Goal: Transaction & Acquisition: Purchase product/service

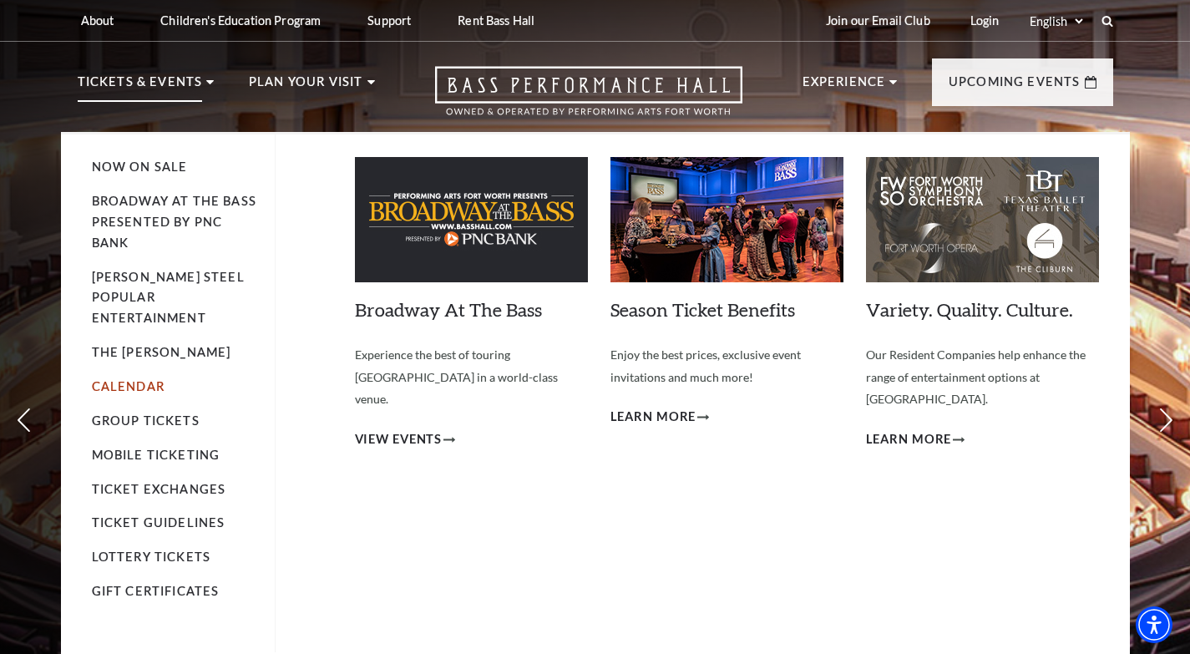
click at [130, 379] on link "Calendar" at bounding box center [128, 386] width 73 height 14
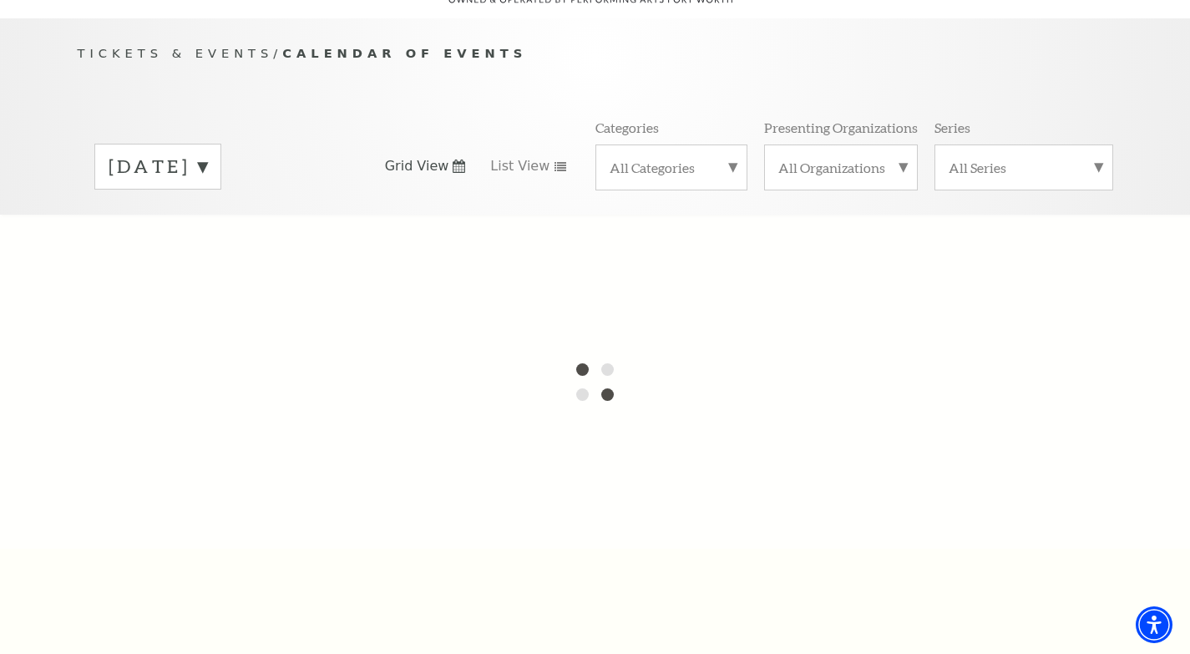
scroll to position [84, 0]
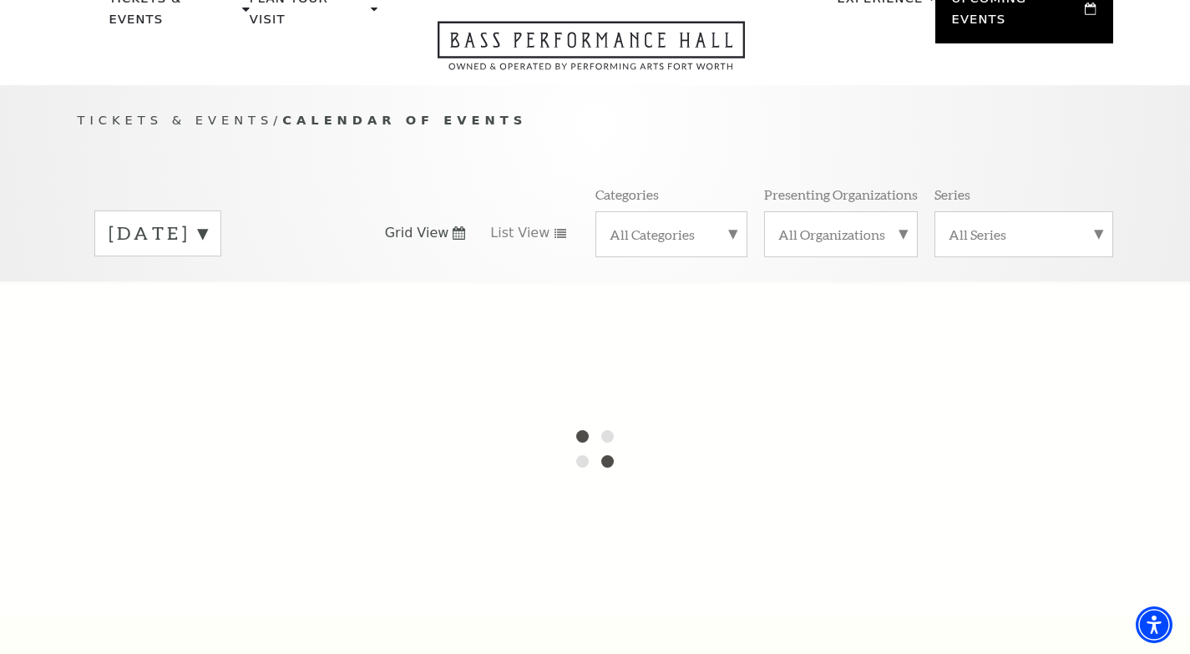
click at [207, 221] on label "September 2025" at bounding box center [158, 234] width 99 height 26
click at [207, 252] on label "October 2025" at bounding box center [158, 269] width 99 height 36
click at [221, 228] on div "September 2025" at bounding box center [157, 233] width 127 height 46
click at [166, 251] on label "October 2025" at bounding box center [158, 269] width 99 height 36
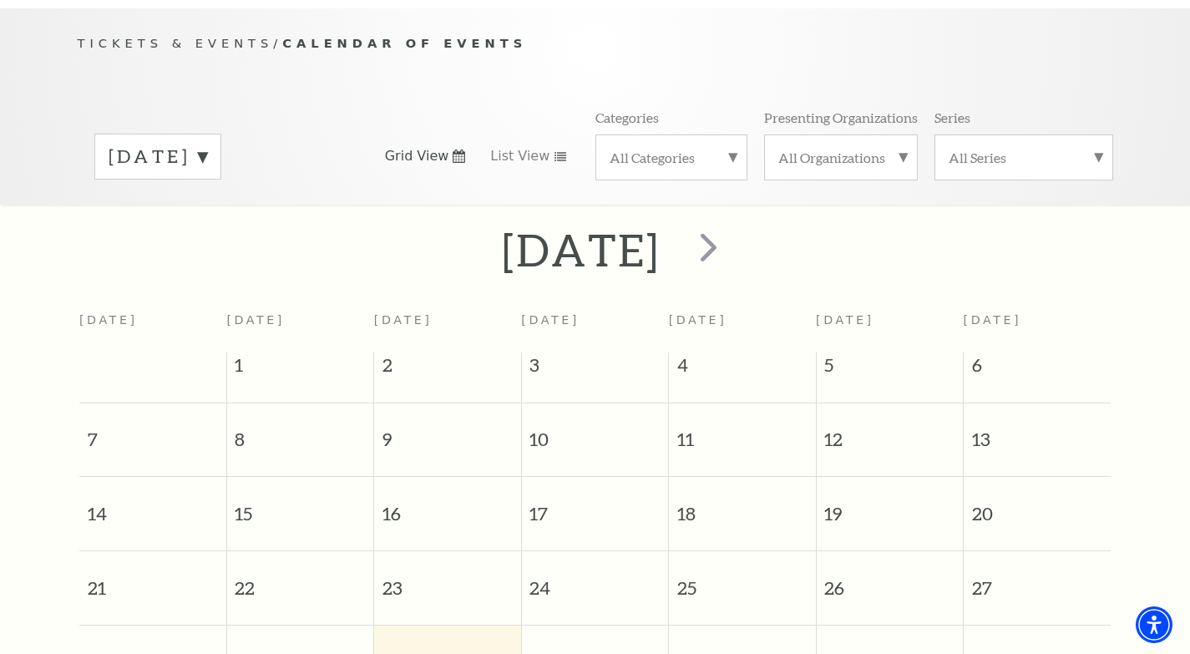
scroll to position [148, 0]
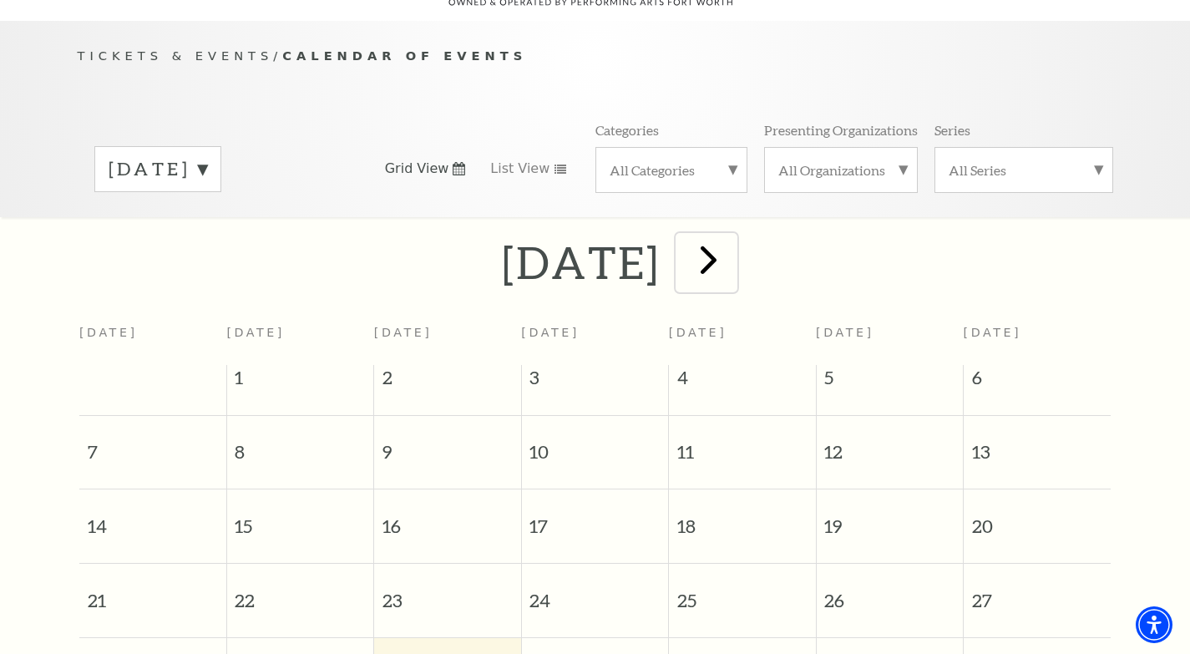
click at [733, 243] on span "next" at bounding box center [709, 260] width 48 height 48
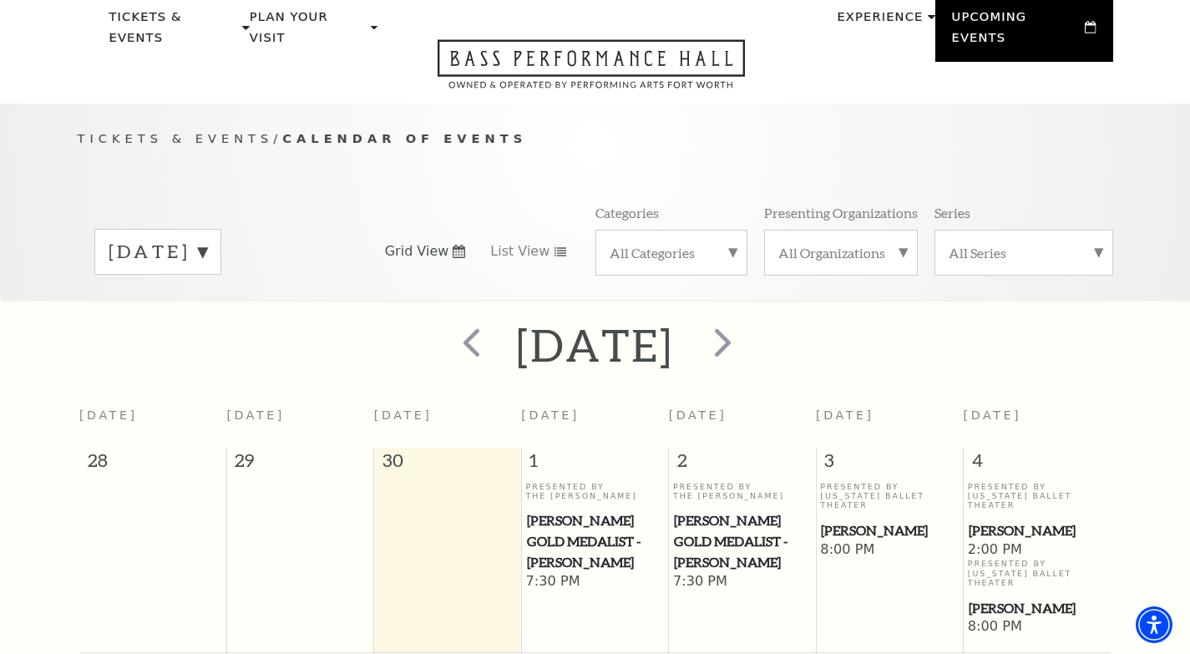
scroll to position [64, 0]
click at [747, 325] on span "next" at bounding box center [723, 343] width 48 height 48
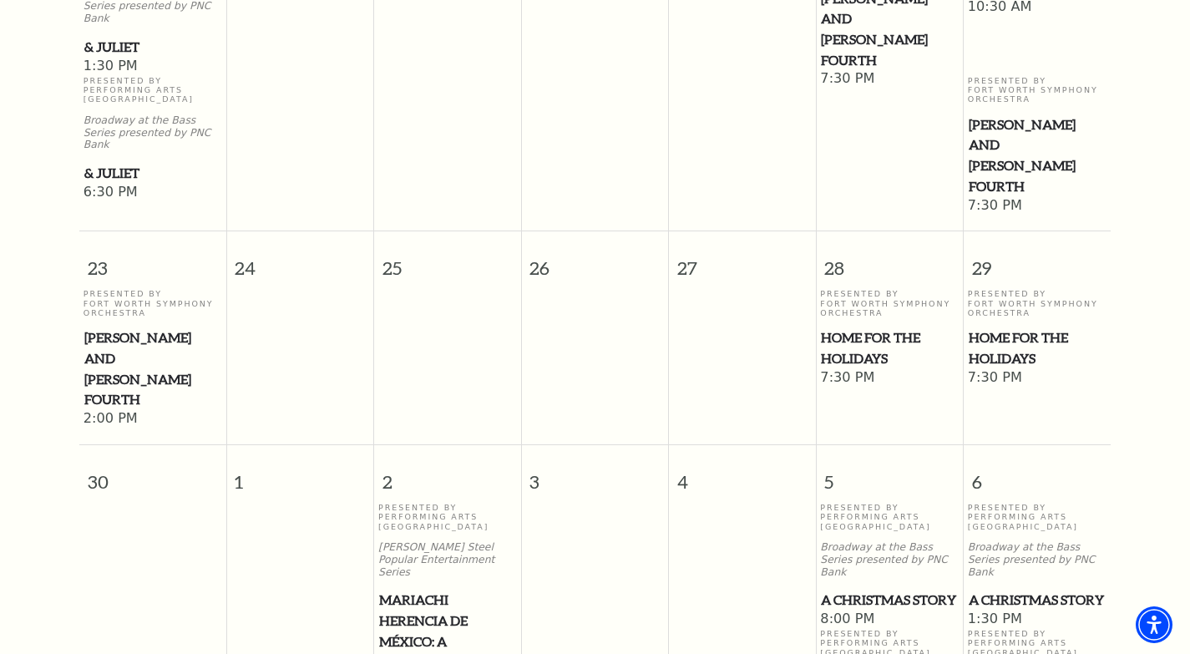
scroll to position [1651, 0]
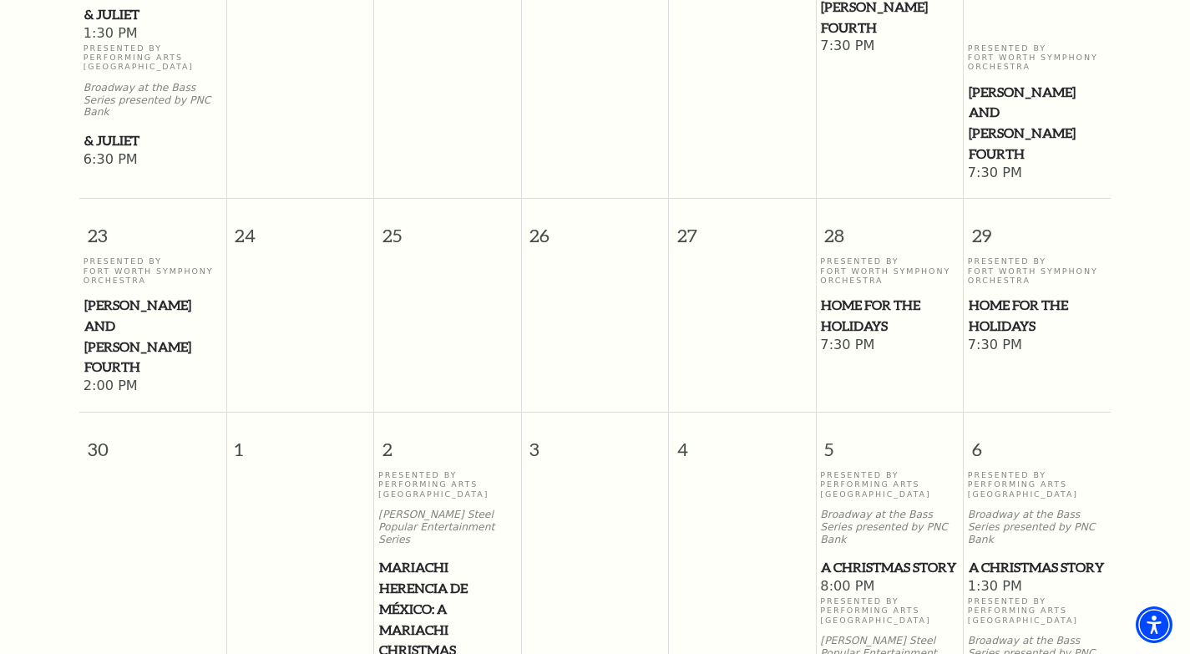
drag, startPoint x: 403, startPoint y: 455, endPoint x: 489, endPoint y: 494, distance: 93.5
drag, startPoint x: 401, startPoint y: 429, endPoint x: 494, endPoint y: 470, distance: 101.4
click at [494, 557] on span "Mariachi Herencia de México: A Mariachi Christmas" at bounding box center [447, 609] width 137 height 104
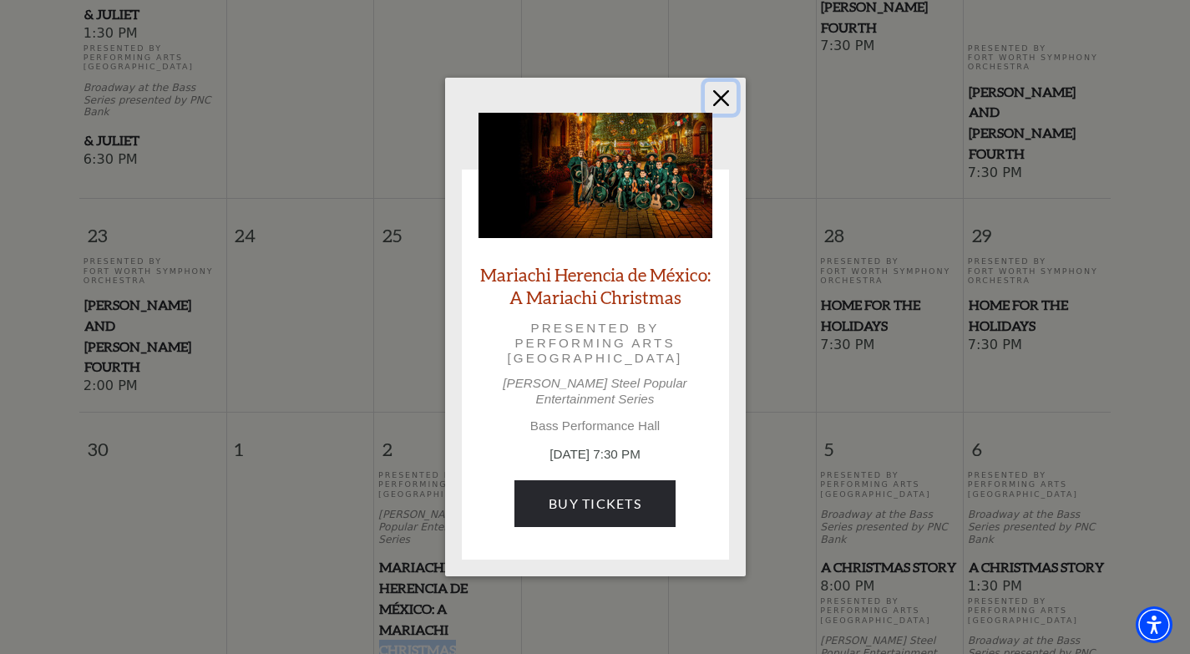
click at [713, 103] on button "Close" at bounding box center [721, 98] width 32 height 32
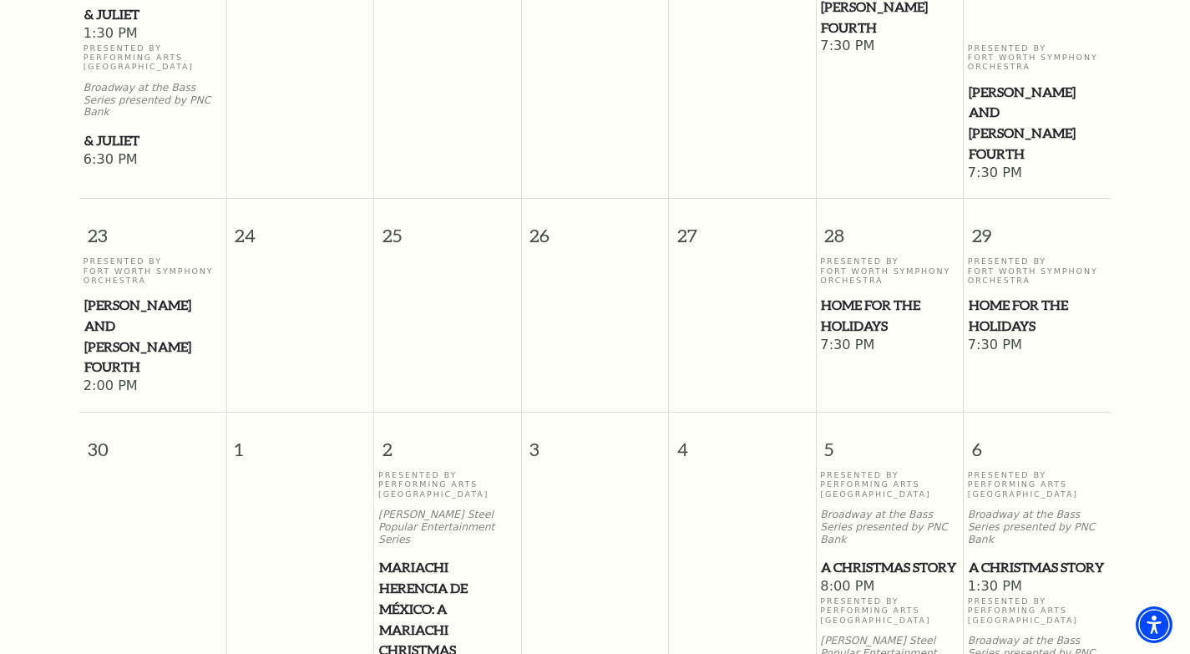
click at [994, 295] on span "Home for the Holidays" at bounding box center [1037, 315] width 137 height 41
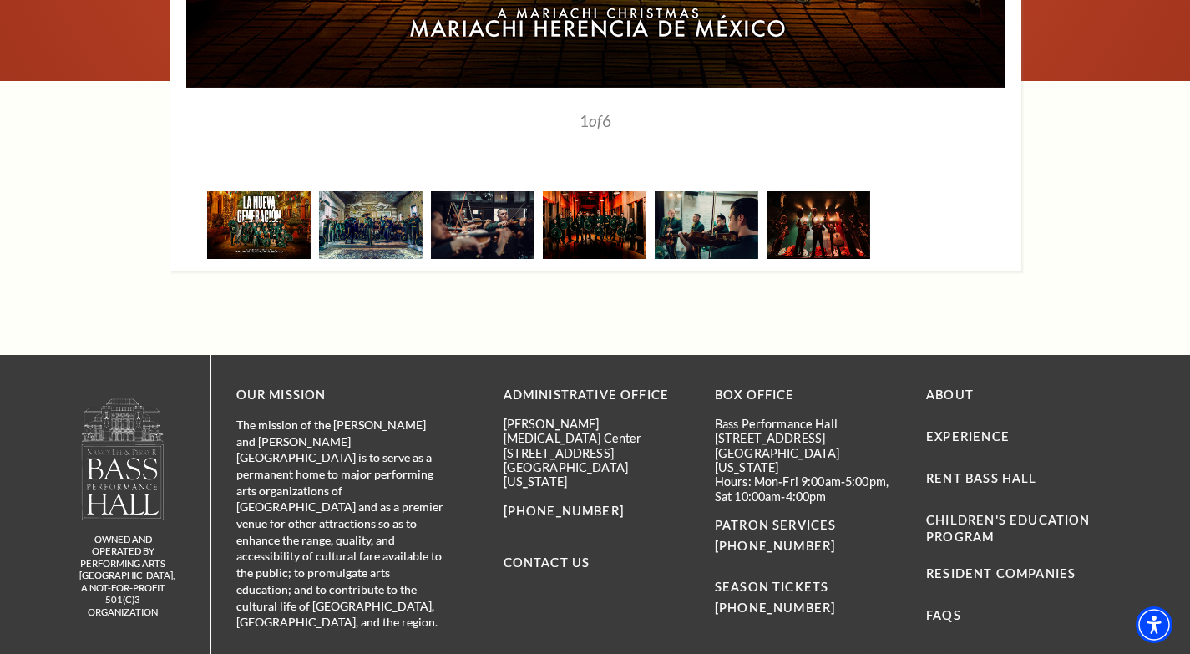
scroll to position [2255, 0]
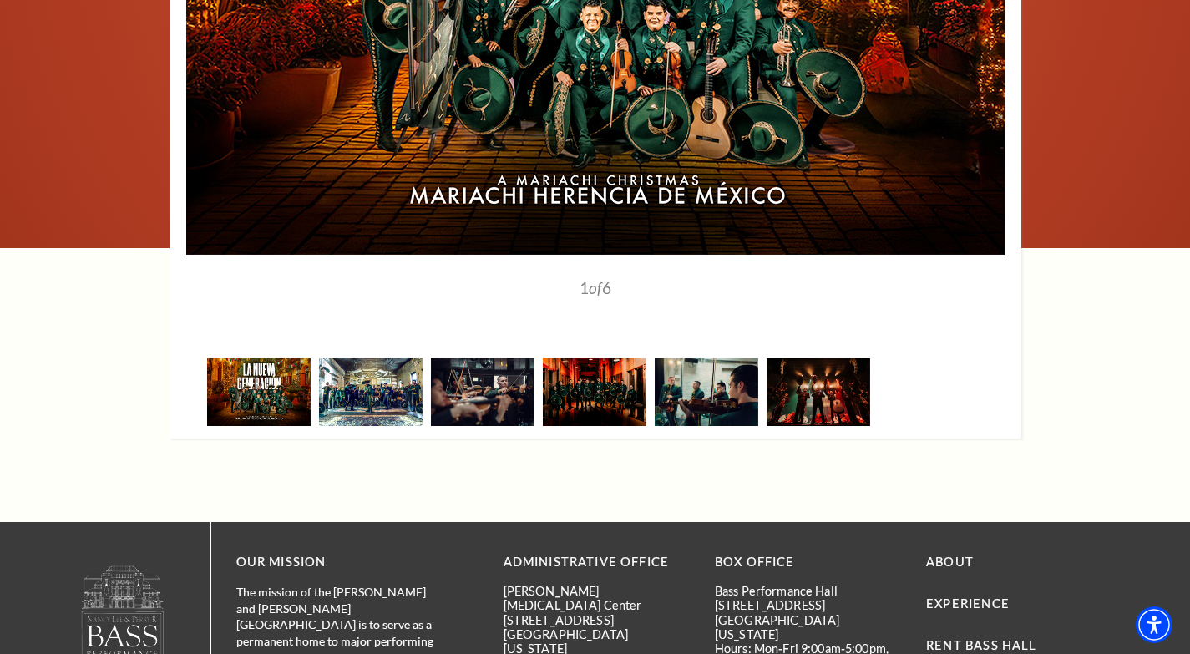
click at [371, 358] on img at bounding box center [371, 392] width 104 height 68
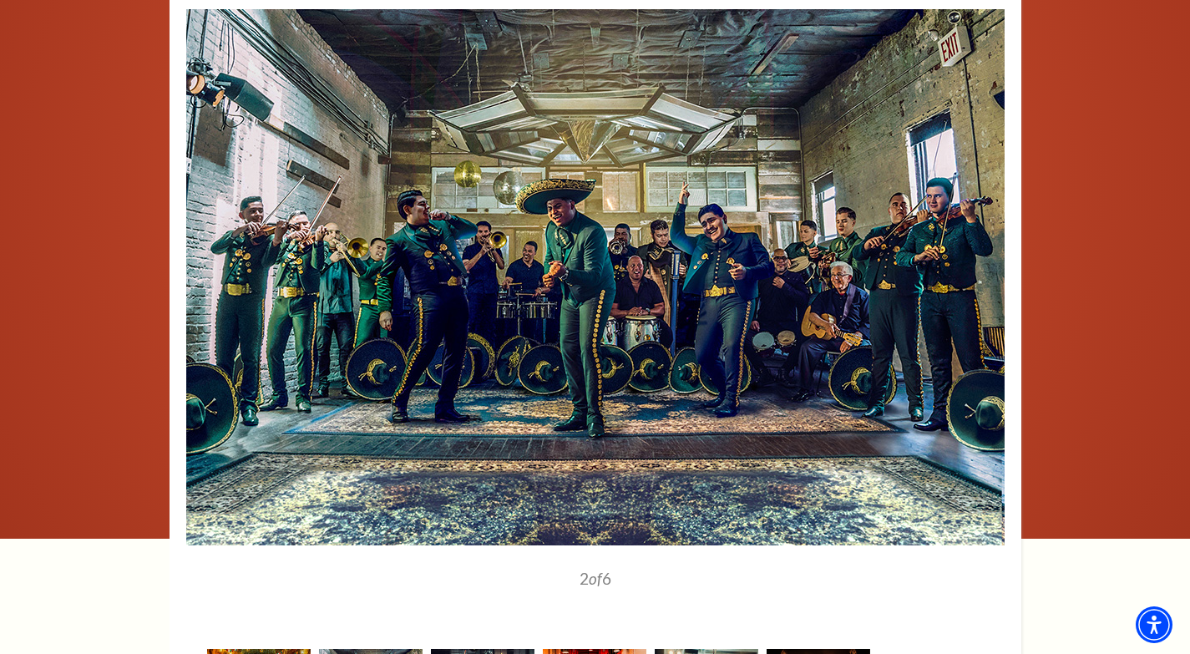
scroll to position [2005, 0]
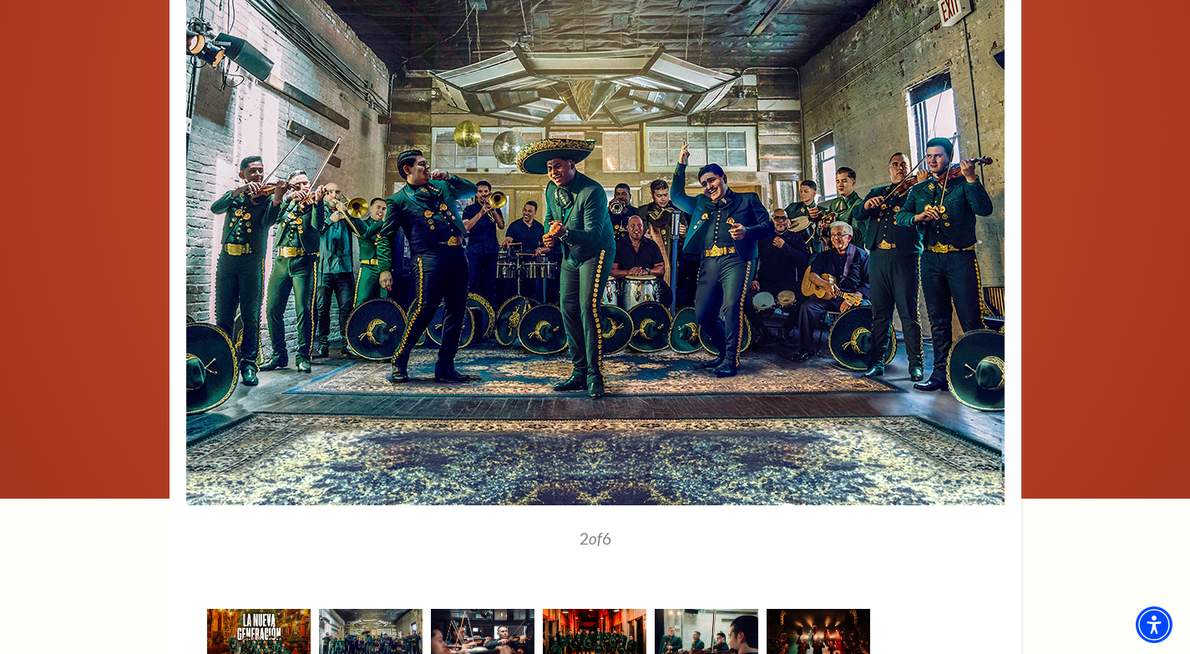
click at [469, 609] on img at bounding box center [483, 643] width 104 height 68
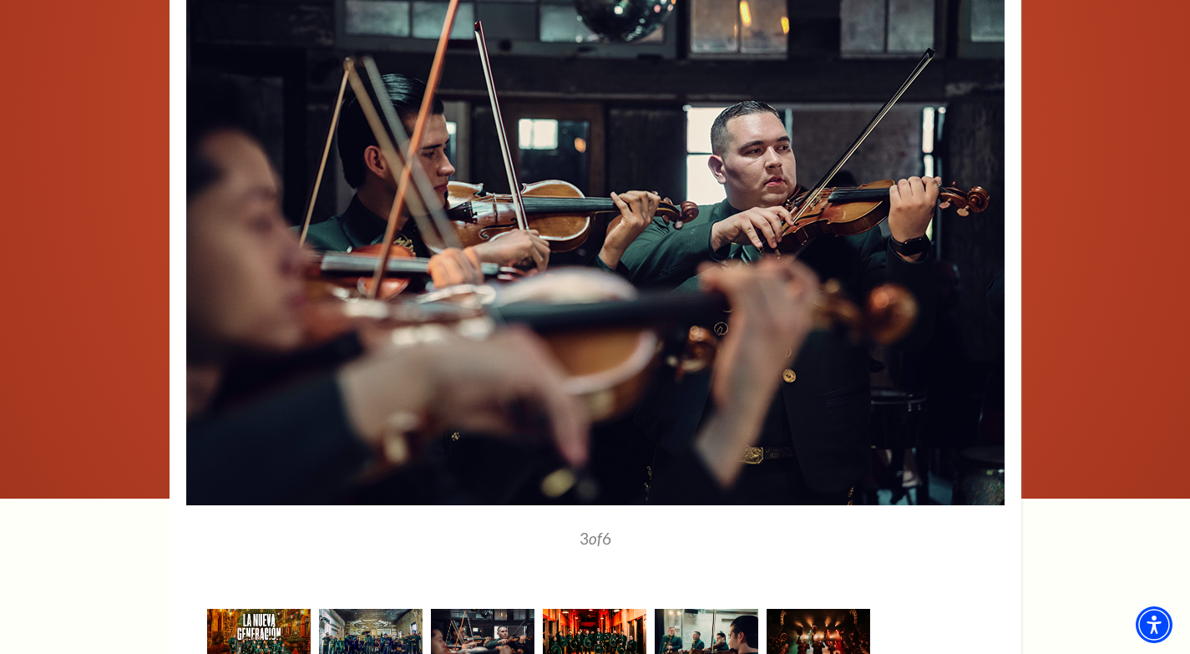
click at [571, 609] on img at bounding box center [595, 643] width 104 height 68
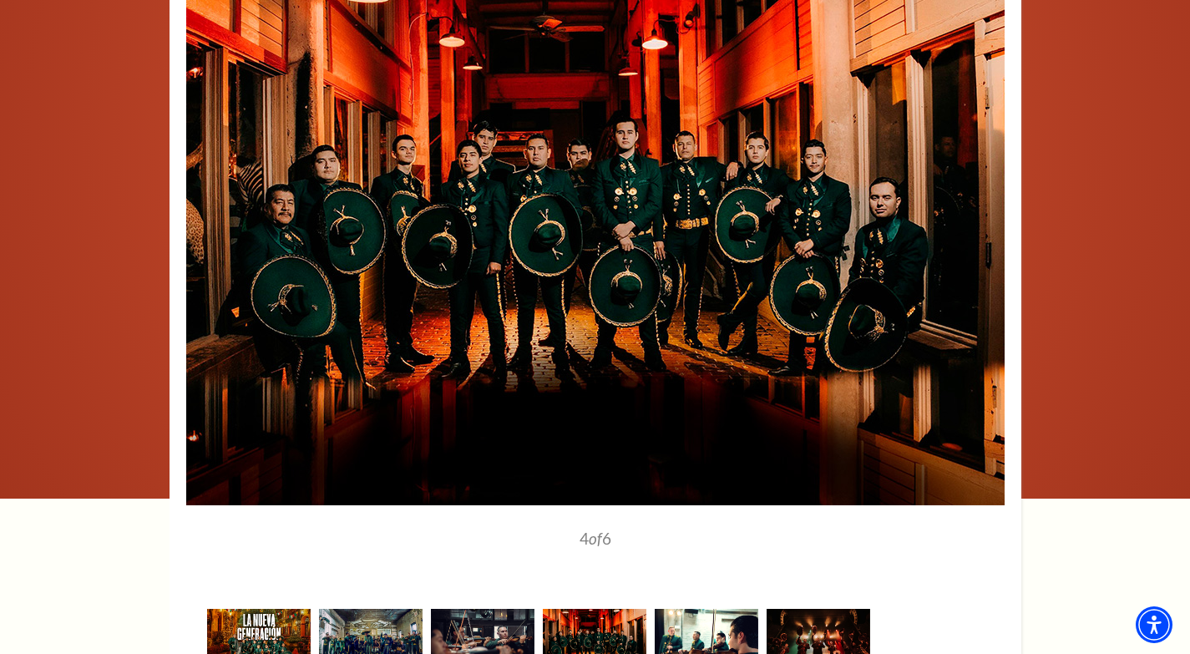
click at [712, 609] on img at bounding box center [707, 643] width 104 height 68
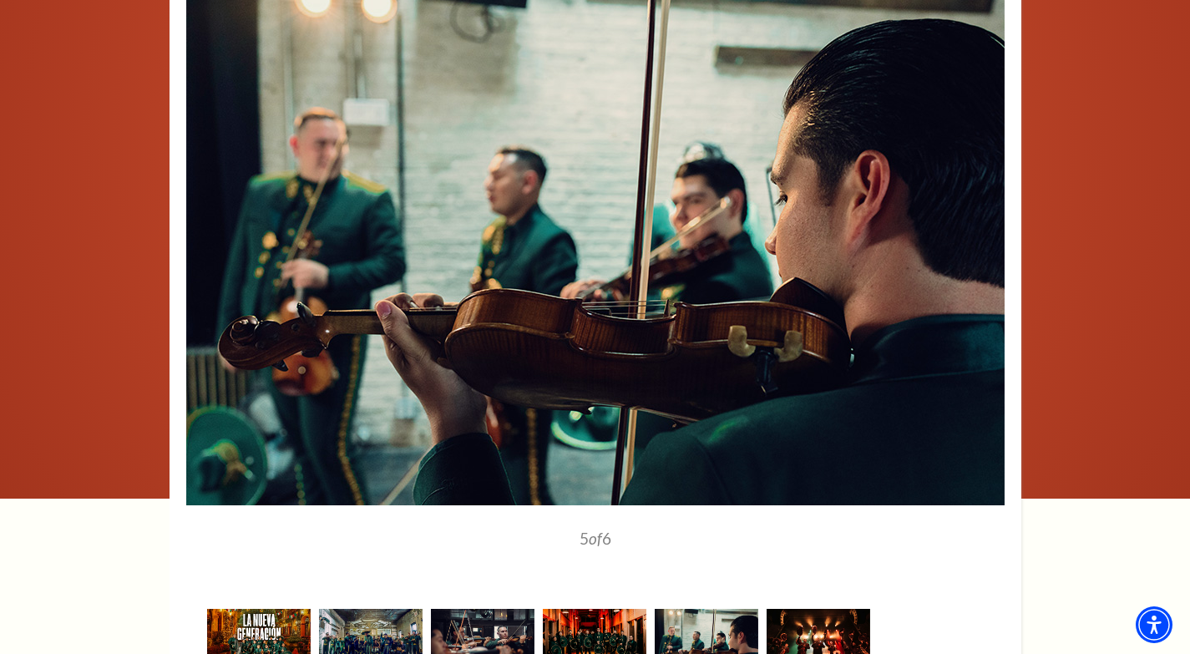
click at [844, 609] on img at bounding box center [819, 643] width 104 height 68
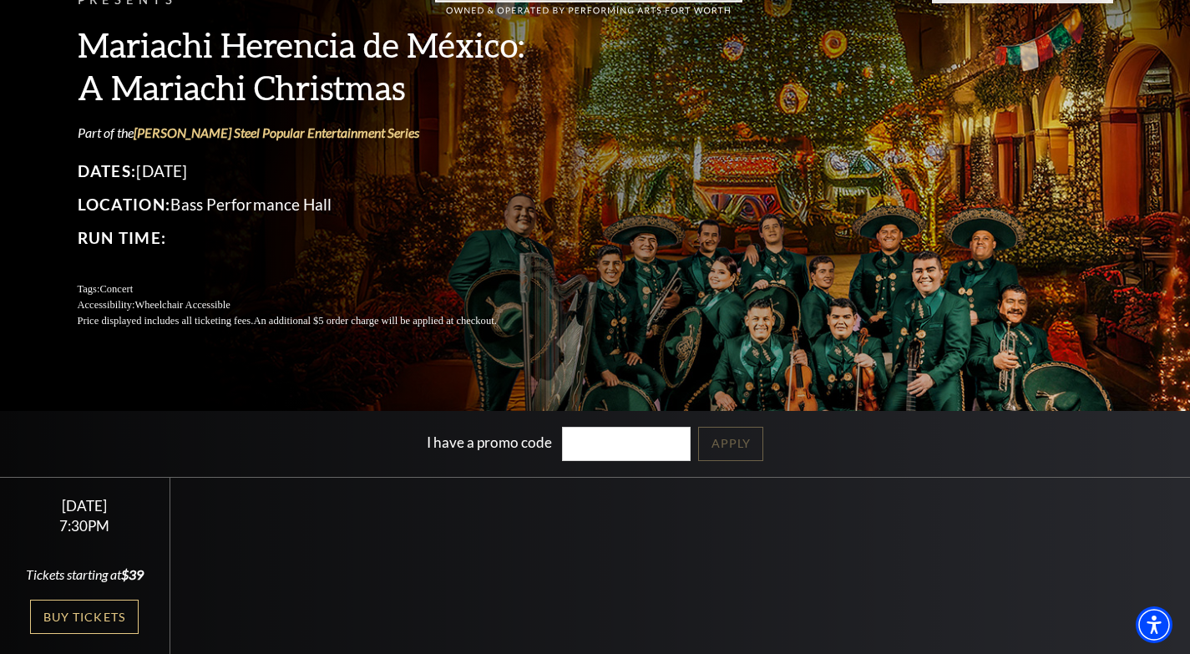
scroll to position [334, 0]
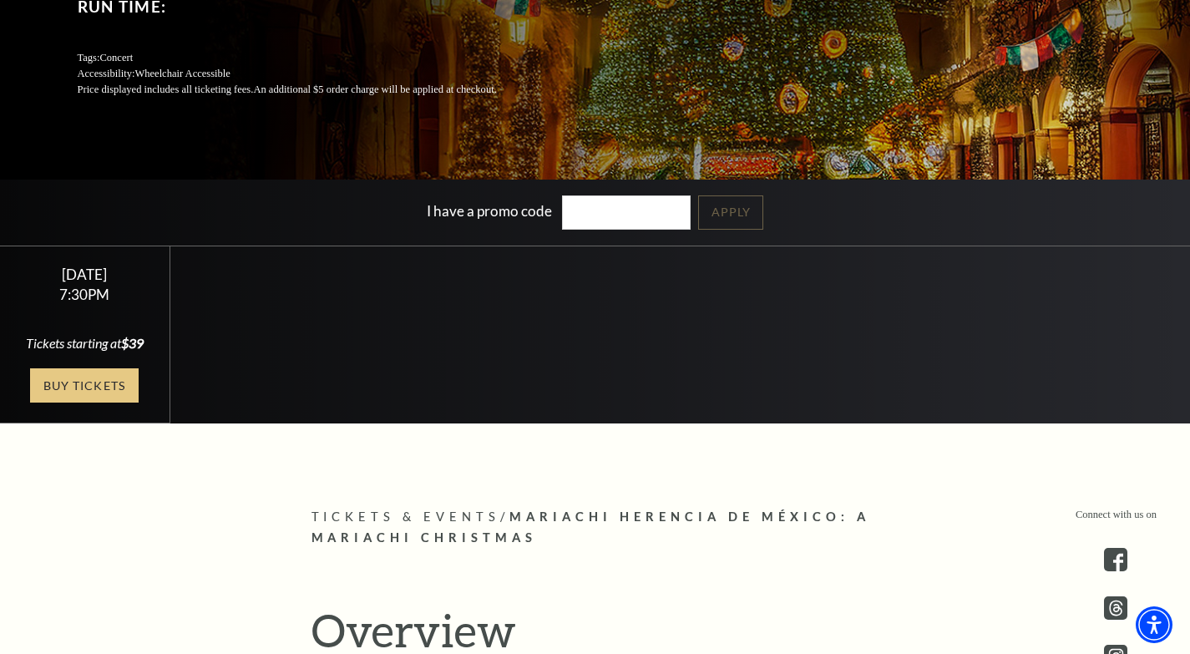
click at [74, 403] on link "Buy Tickets" at bounding box center [84, 385] width 109 height 34
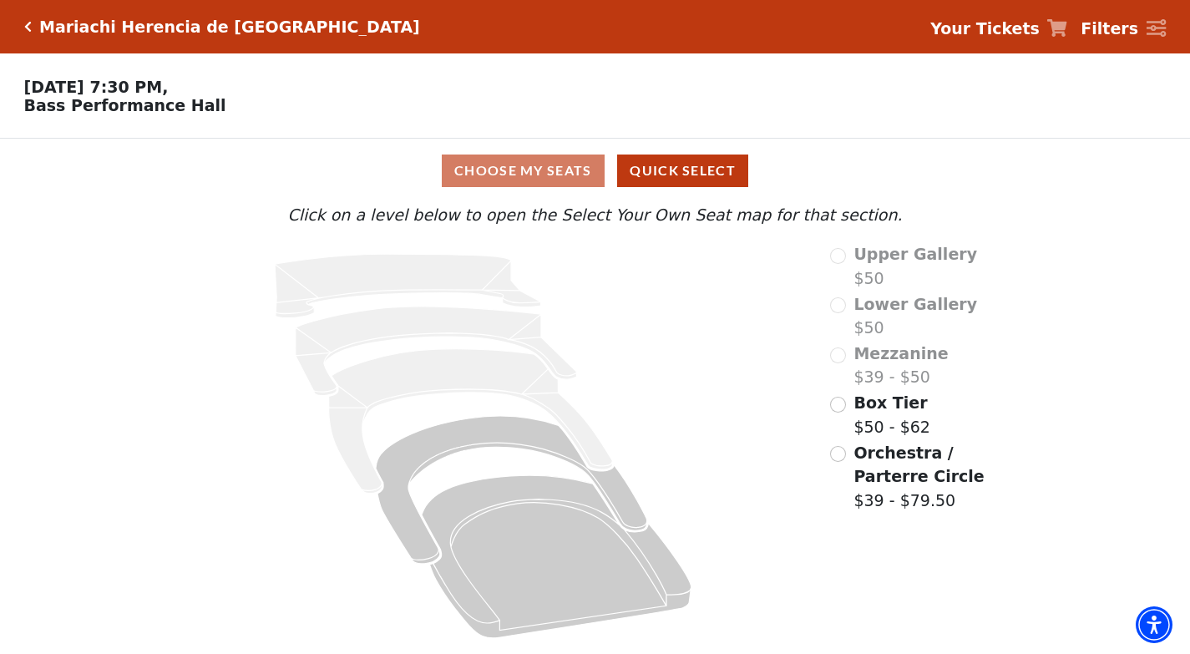
scroll to position [3, 0]
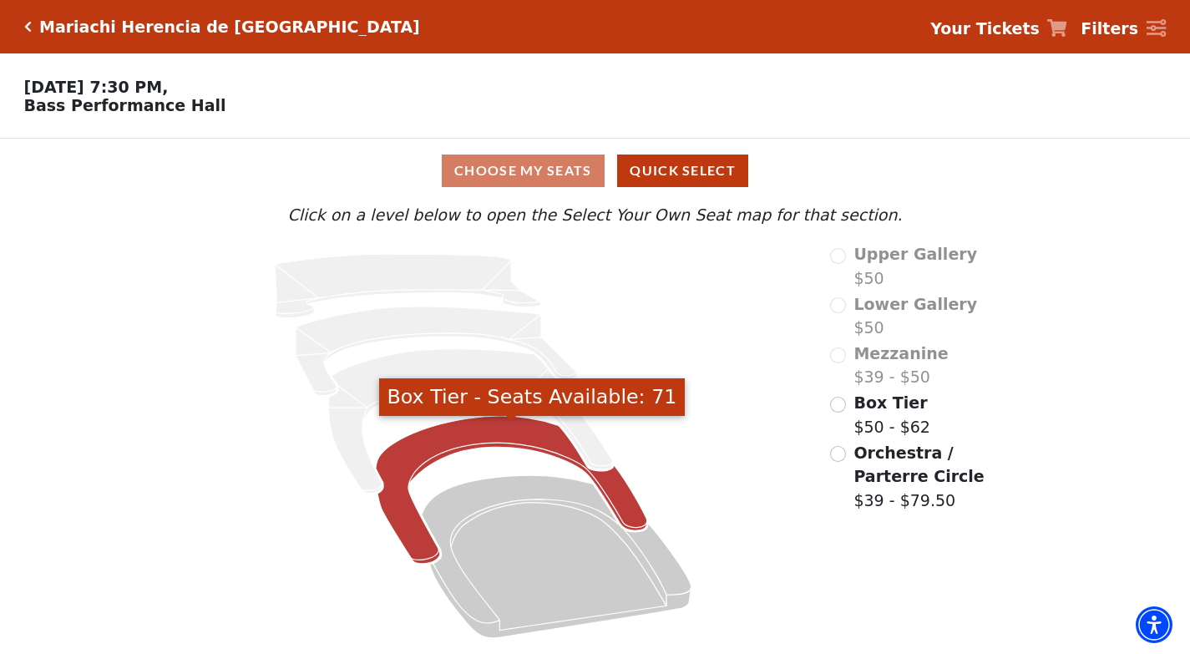
click at [394, 467] on icon "Box Tier - Seats Available: 71" at bounding box center [511, 490] width 271 height 148
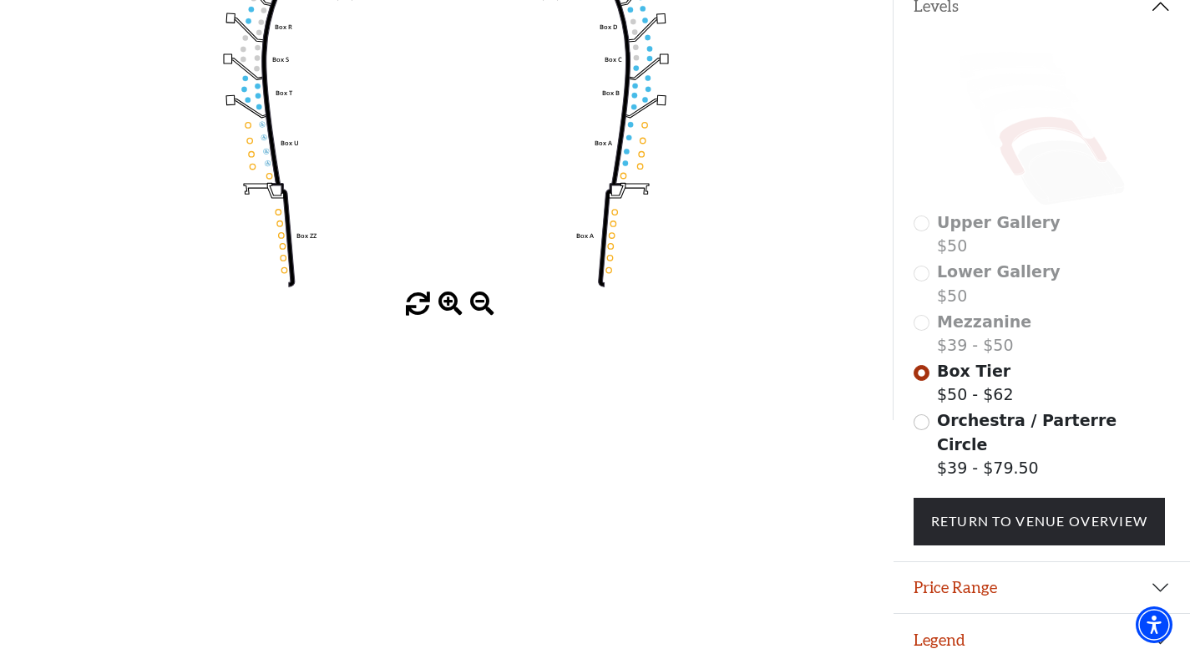
scroll to position [205, 0]
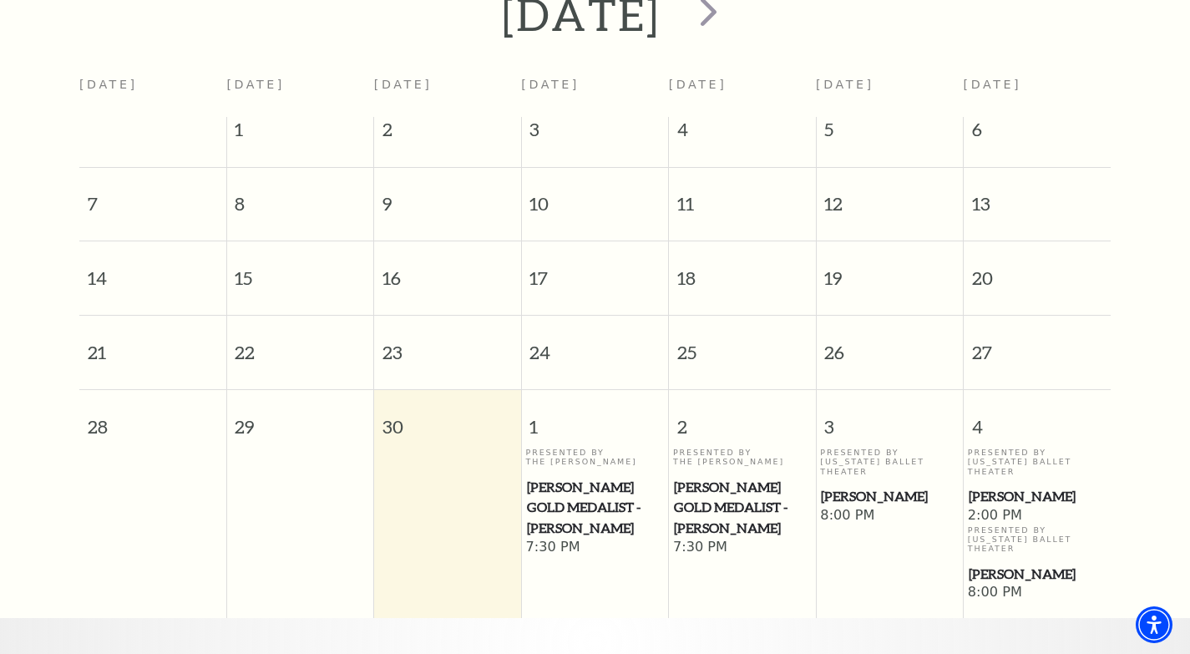
scroll to position [231, 0]
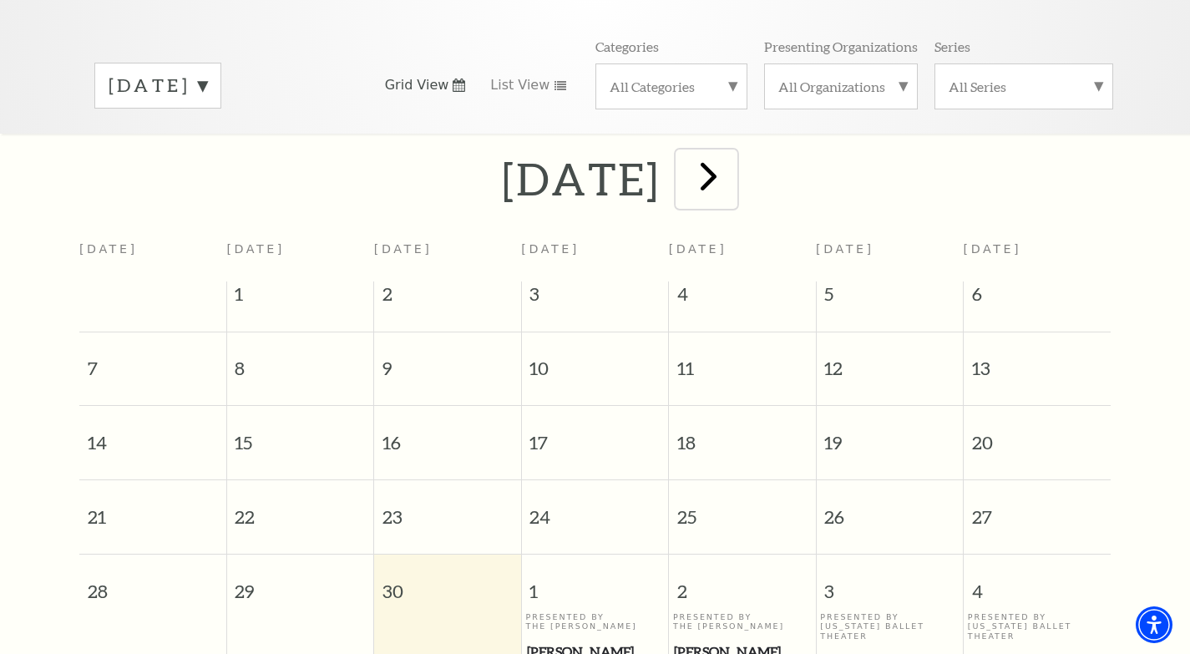
click at [733, 161] on span "next" at bounding box center [709, 176] width 48 height 48
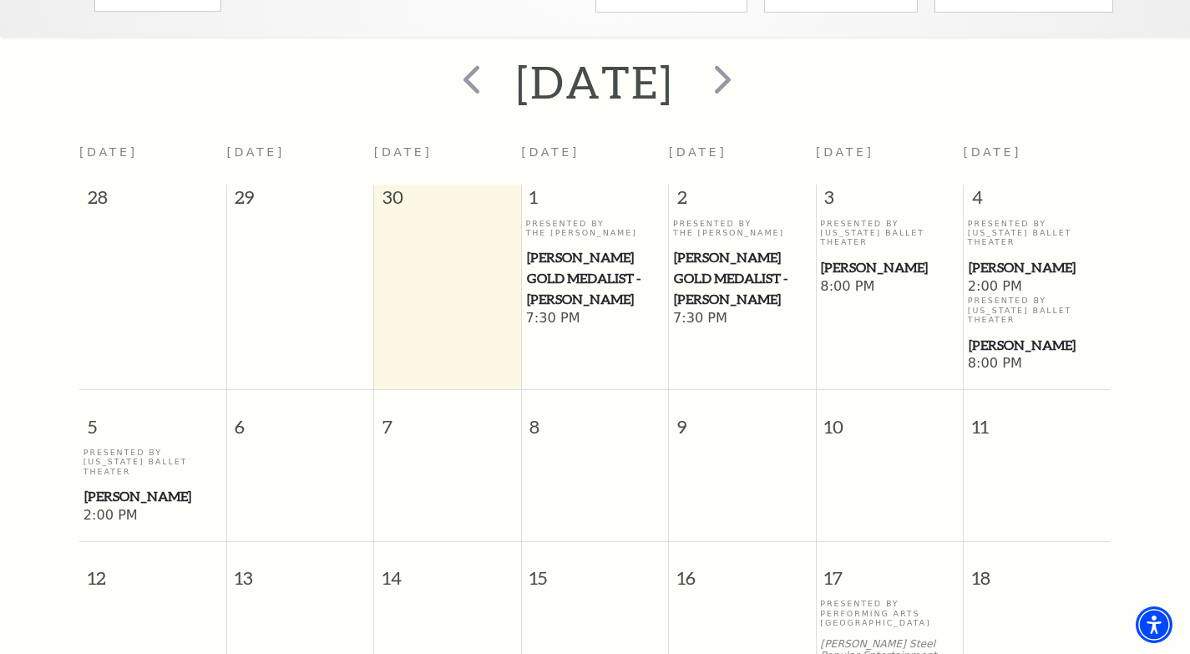
scroll to position [148, 0]
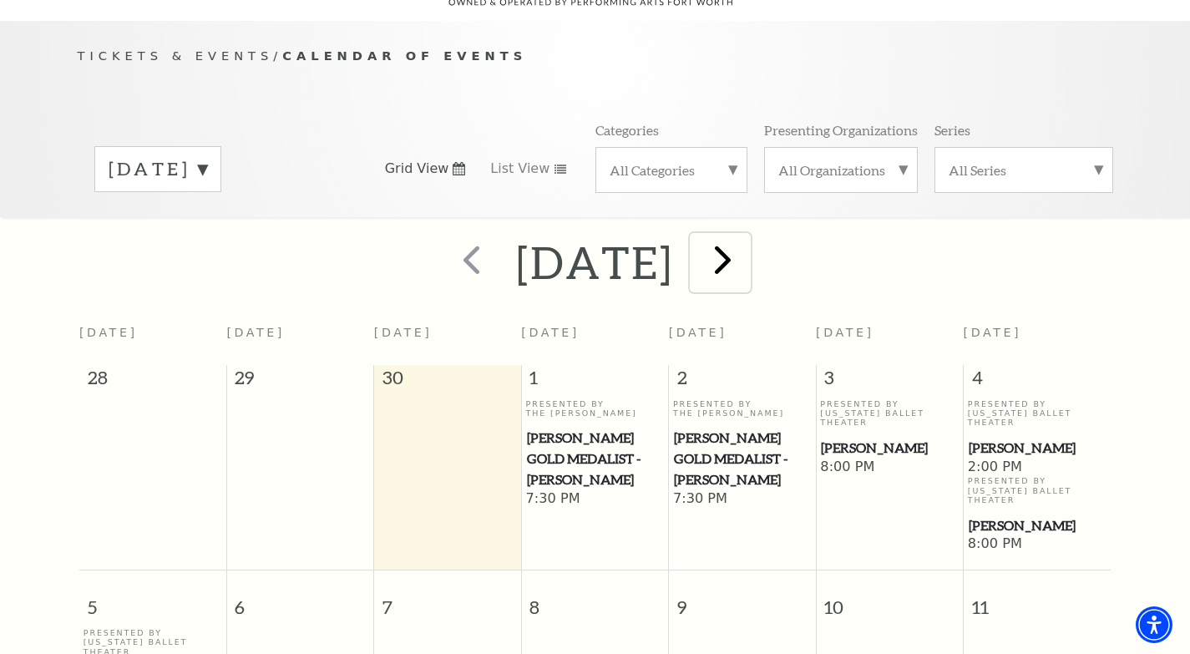
click at [747, 244] on span "next" at bounding box center [723, 260] width 48 height 48
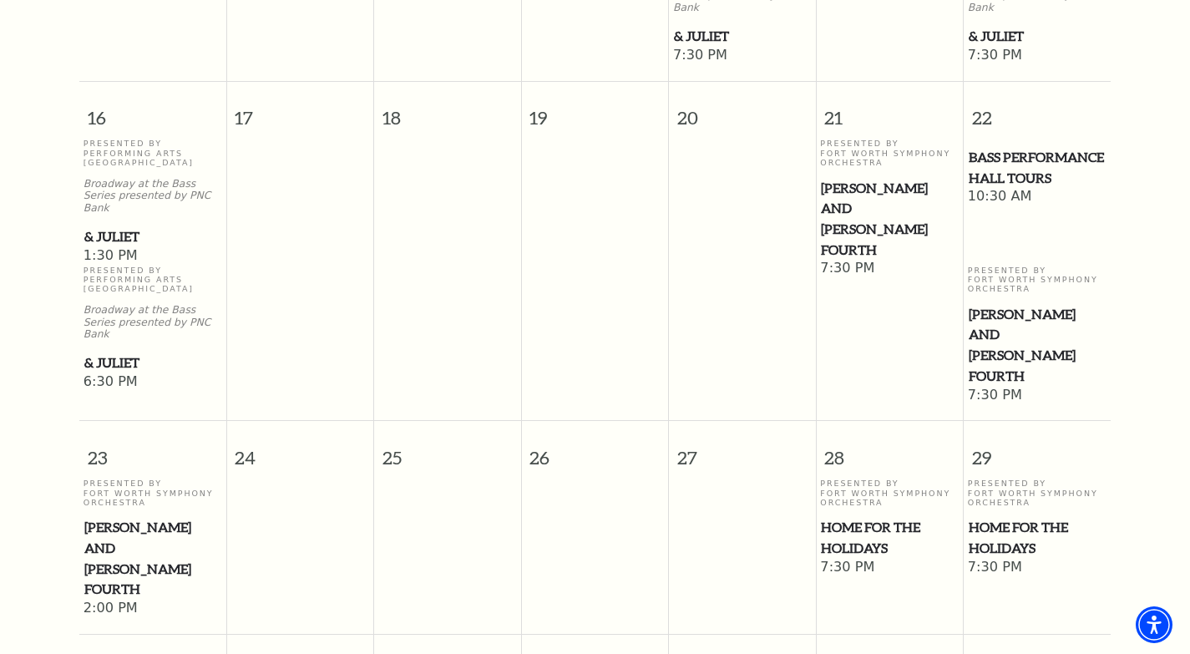
scroll to position [1651, 0]
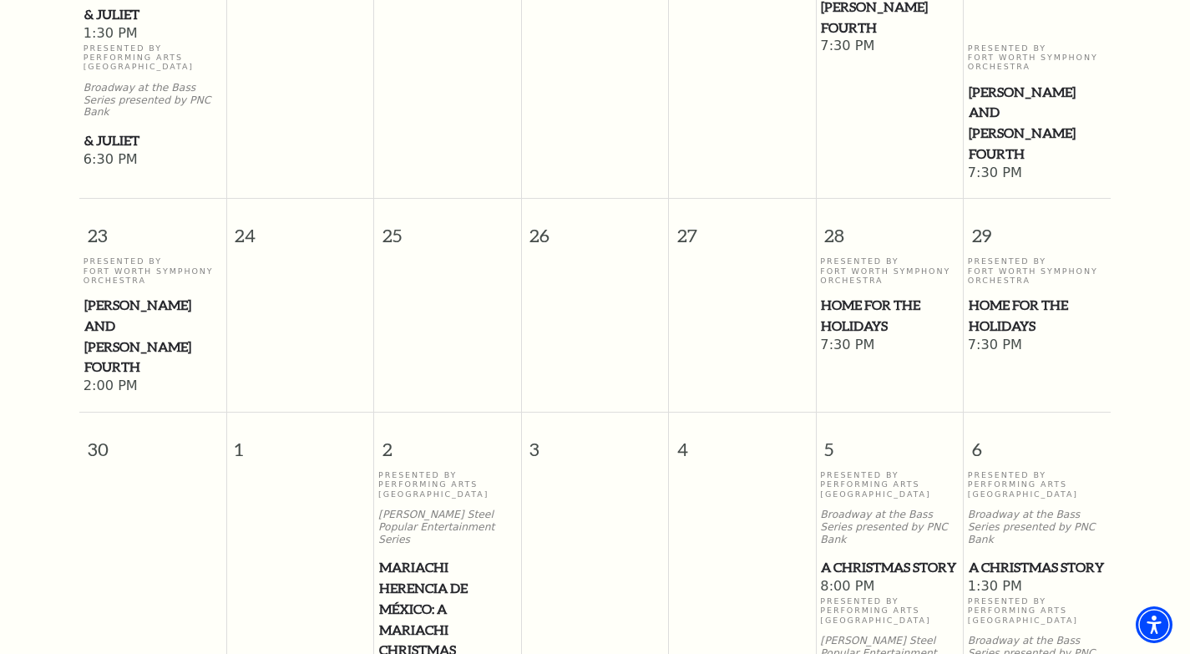
drag, startPoint x: 858, startPoint y: 415, endPoint x: 876, endPoint y: 429, distance: 22.7
click at [876, 557] on span "A Christmas Story" at bounding box center [889, 567] width 137 height 21
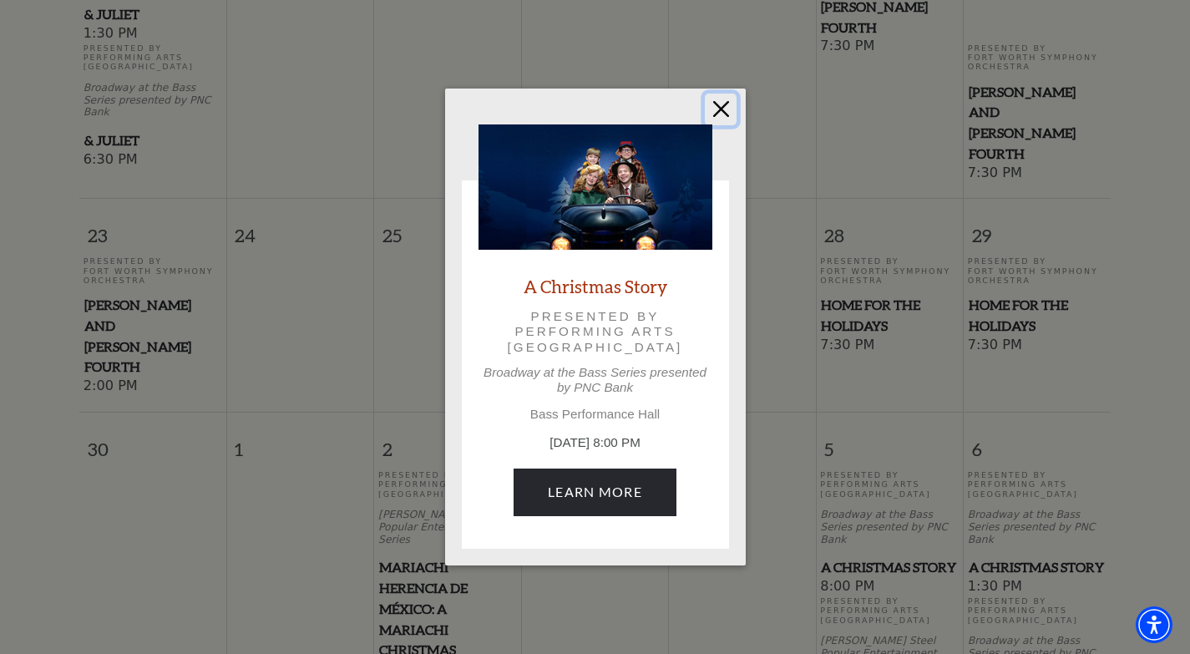
click at [721, 116] on button "Close" at bounding box center [721, 110] width 32 height 32
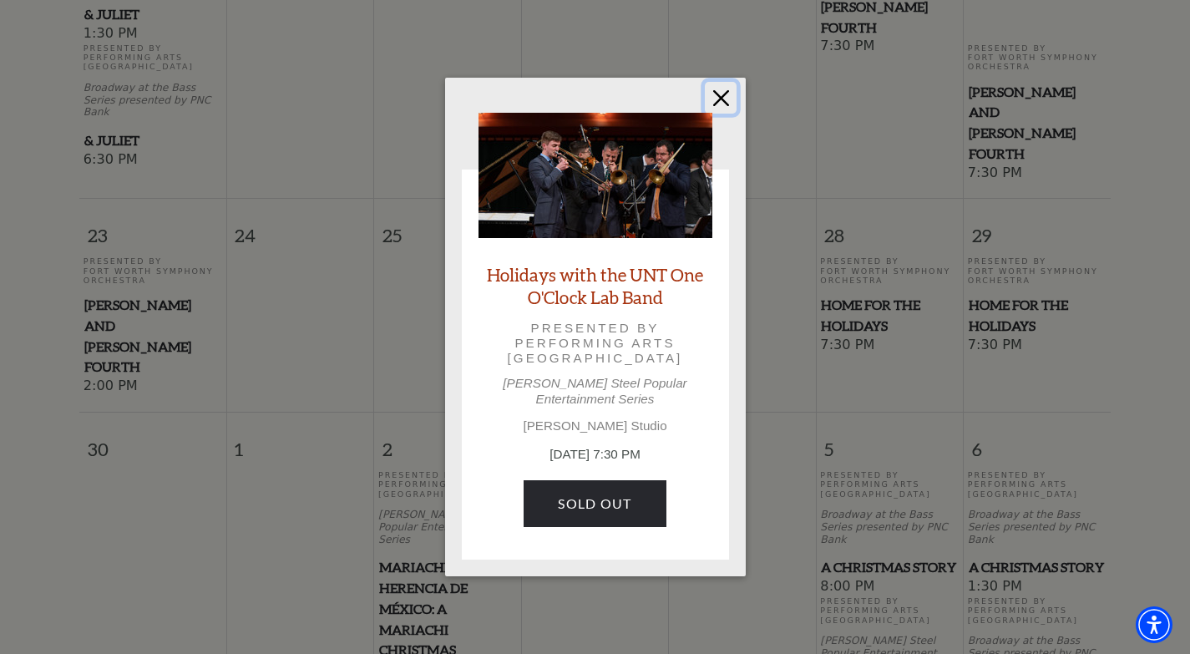
click at [718, 96] on button "Close" at bounding box center [721, 98] width 32 height 32
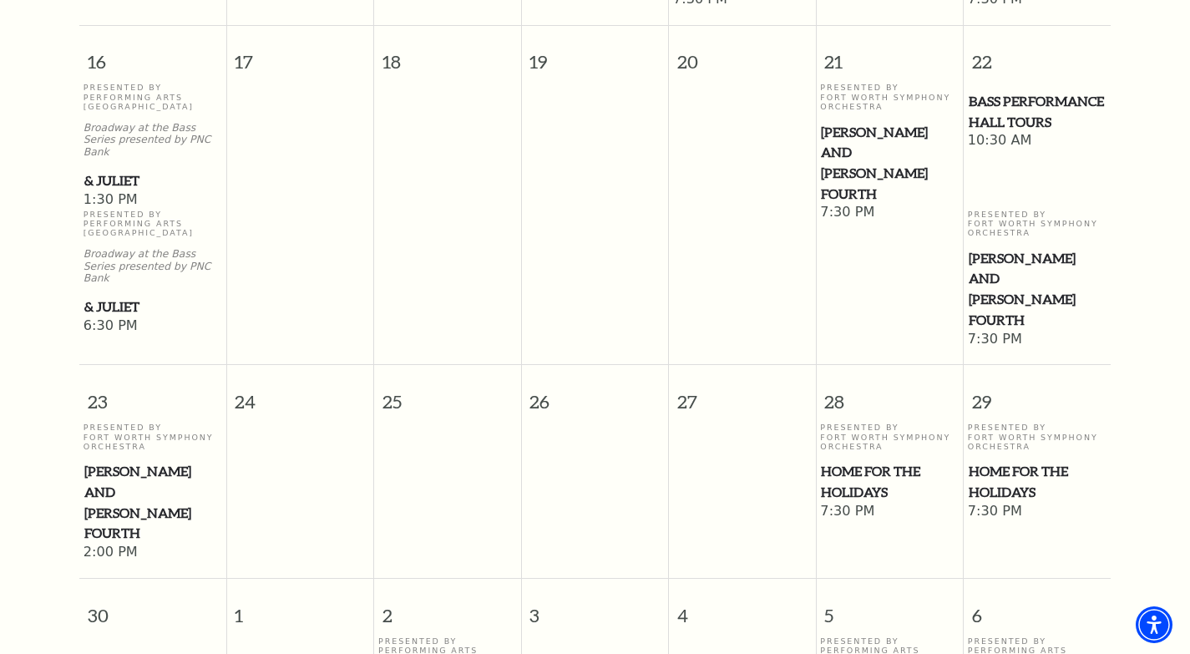
scroll to position [1484, 0]
click at [132, 462] on span "Mozart and Mahler's Fourth" at bounding box center [152, 503] width 137 height 83
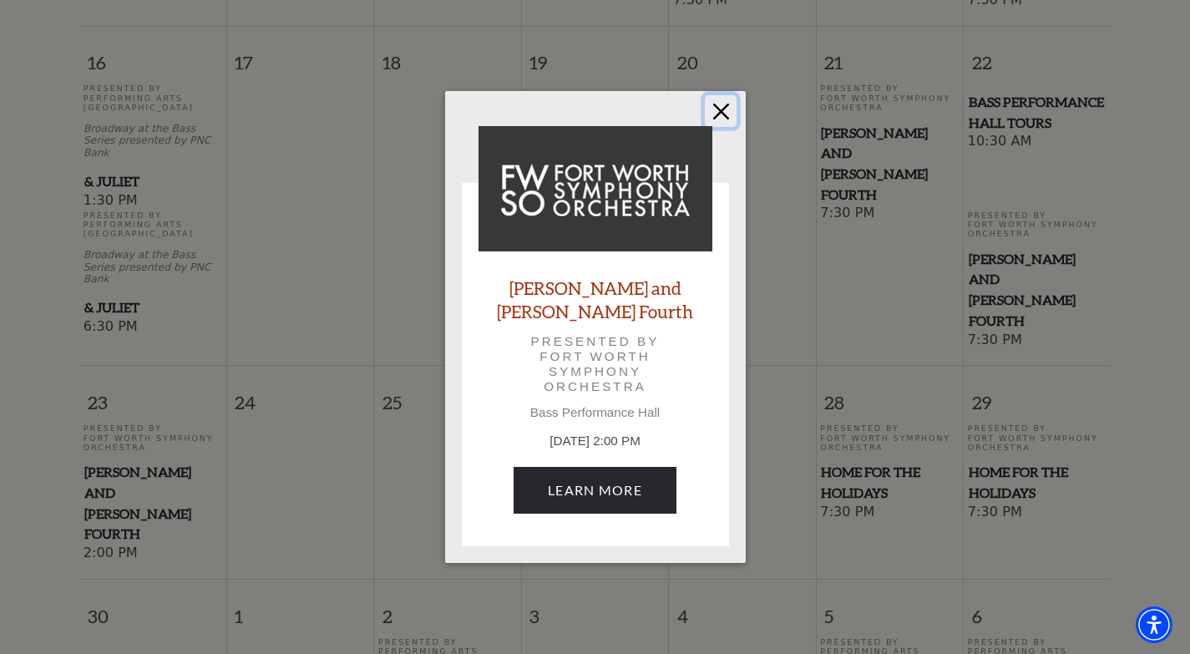
click at [723, 124] on button "Close" at bounding box center [721, 111] width 32 height 32
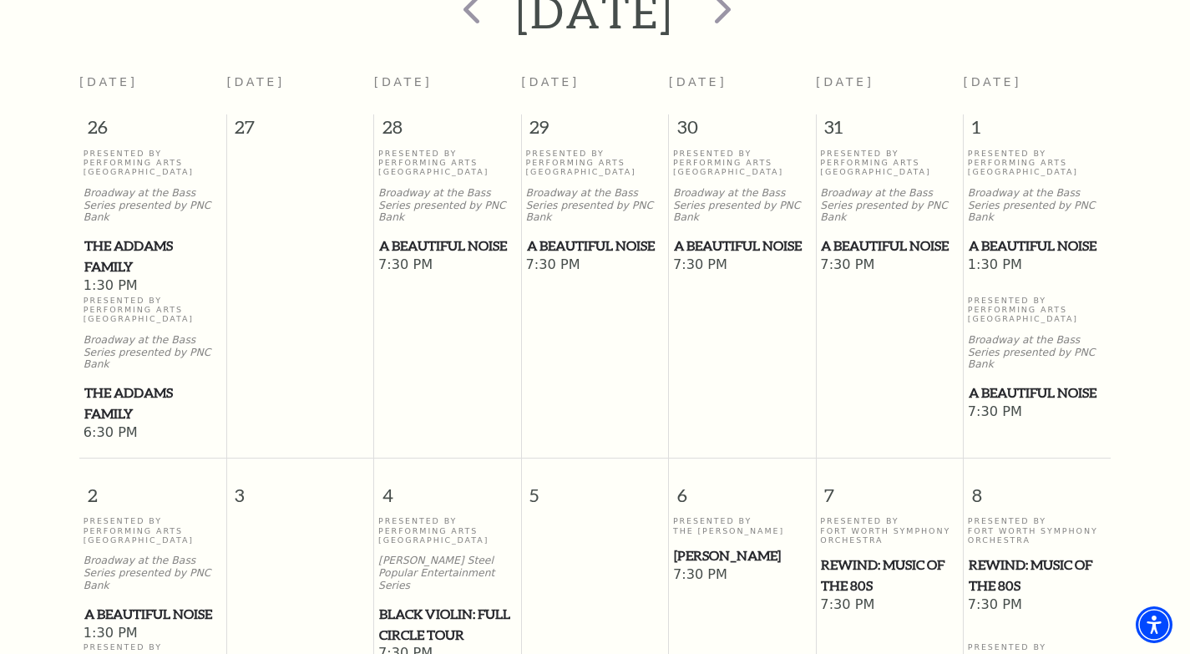
scroll to position [231, 0]
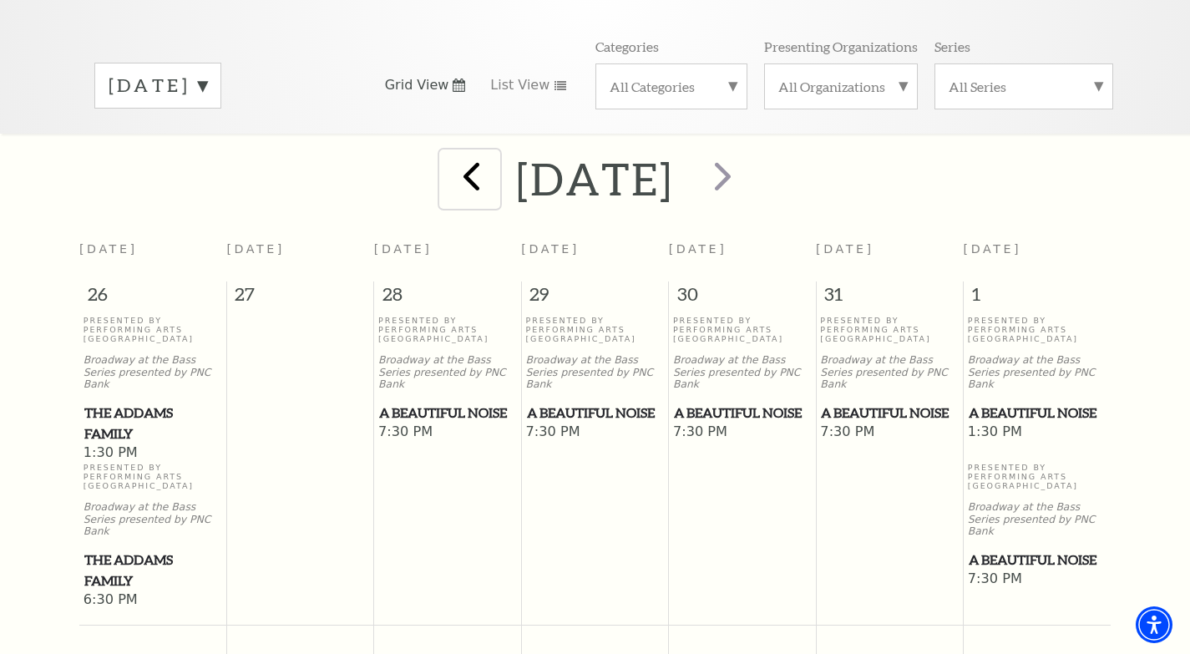
click at [448, 166] on span "prev" at bounding box center [472, 176] width 48 height 48
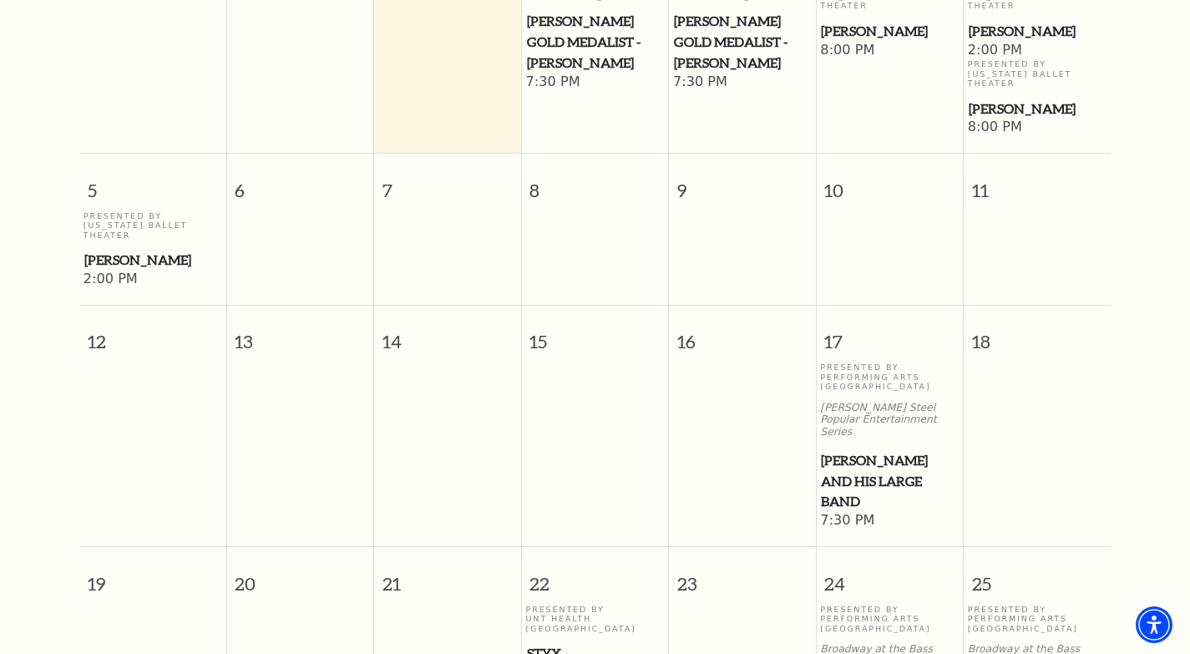
scroll to position [315, 0]
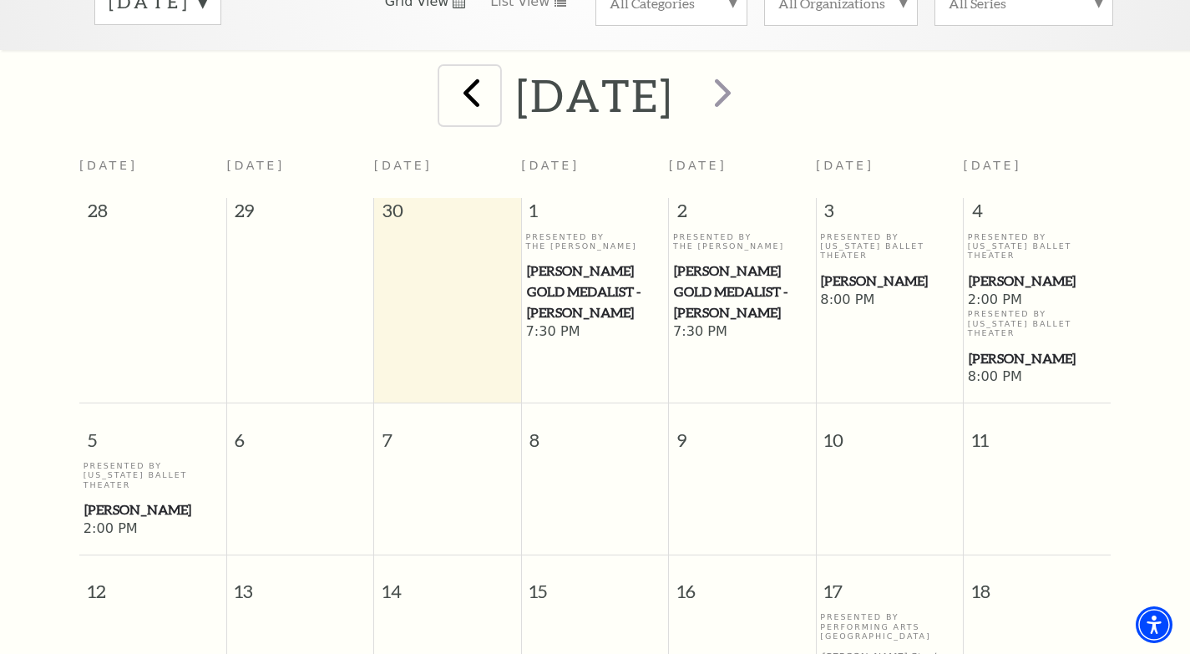
click at [448, 69] on span "prev" at bounding box center [472, 92] width 48 height 48
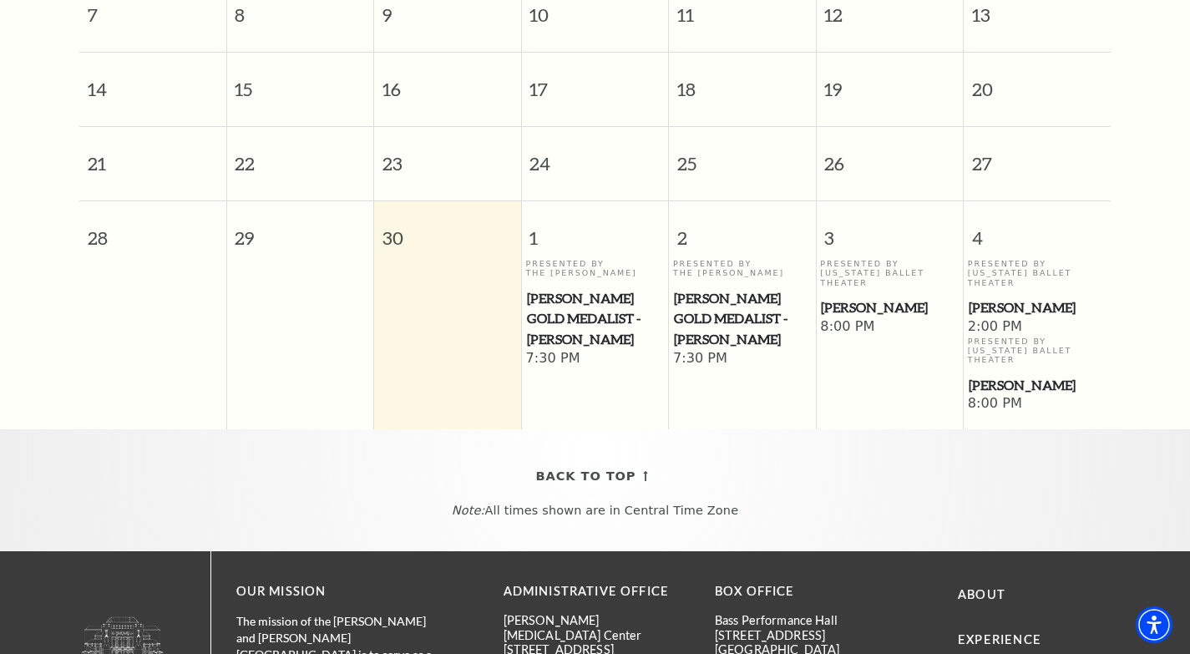
scroll to position [733, 0]
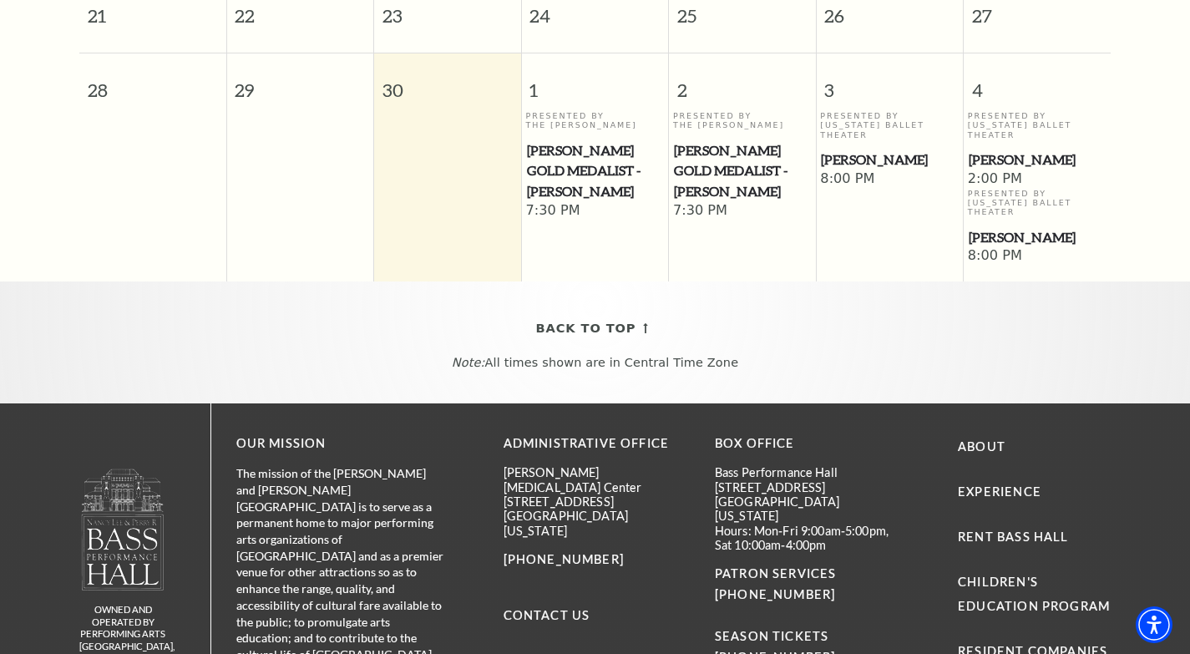
click at [983, 227] on span "[PERSON_NAME]" at bounding box center [1037, 237] width 137 height 21
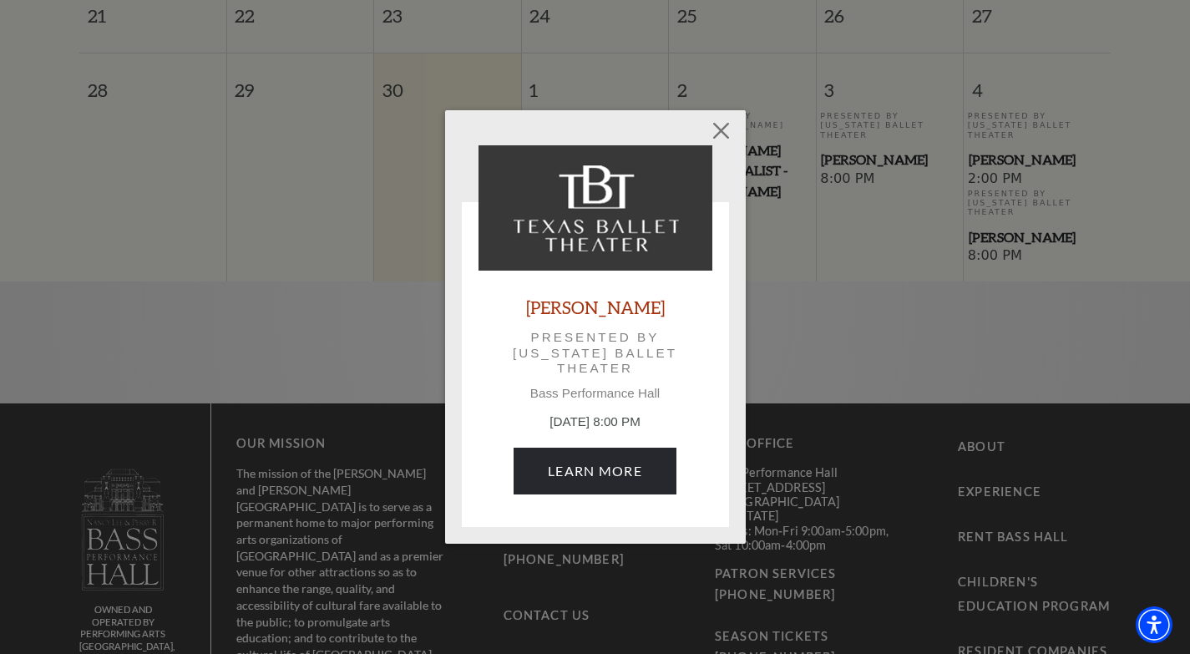
click at [584, 303] on link "[PERSON_NAME]" at bounding box center [595, 307] width 139 height 23
click at [707, 124] on button "Close" at bounding box center [721, 130] width 32 height 32
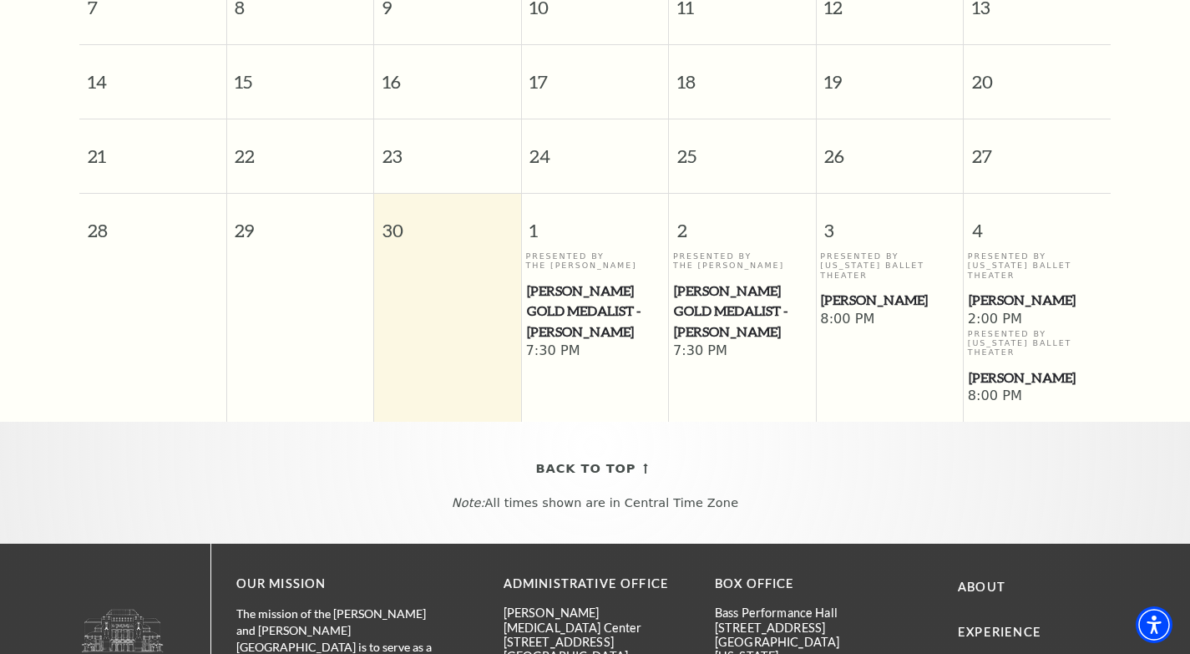
scroll to position [565, 0]
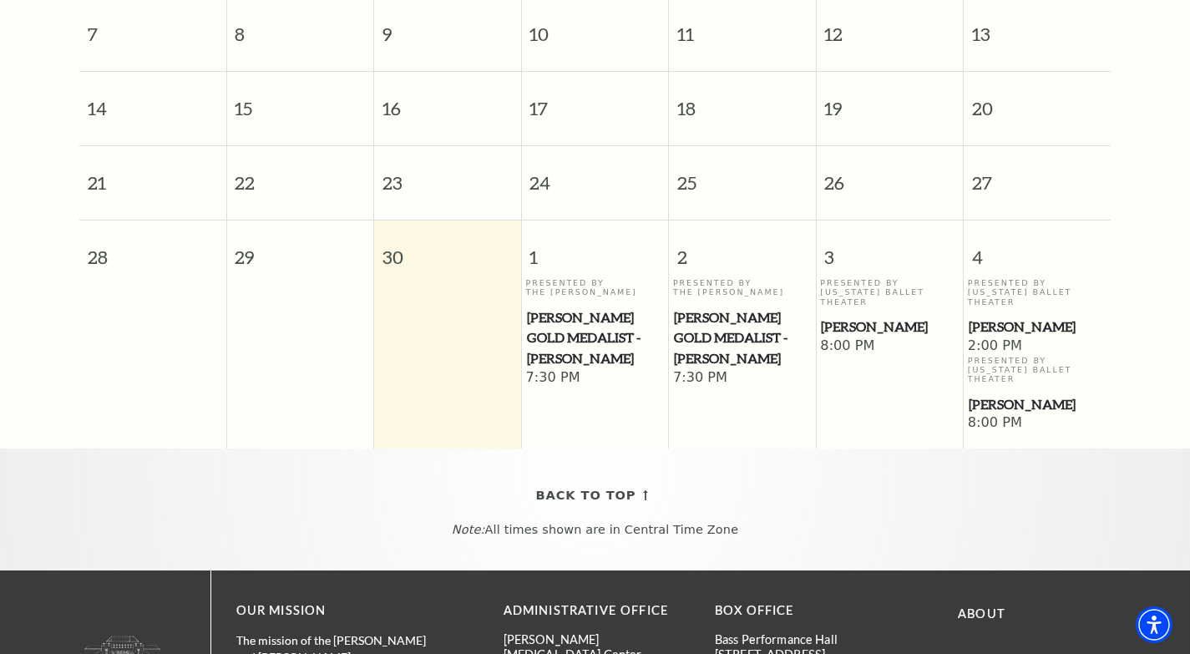
click at [573, 315] on span "[PERSON_NAME] Gold Medalist - [PERSON_NAME]" at bounding box center [595, 338] width 137 height 62
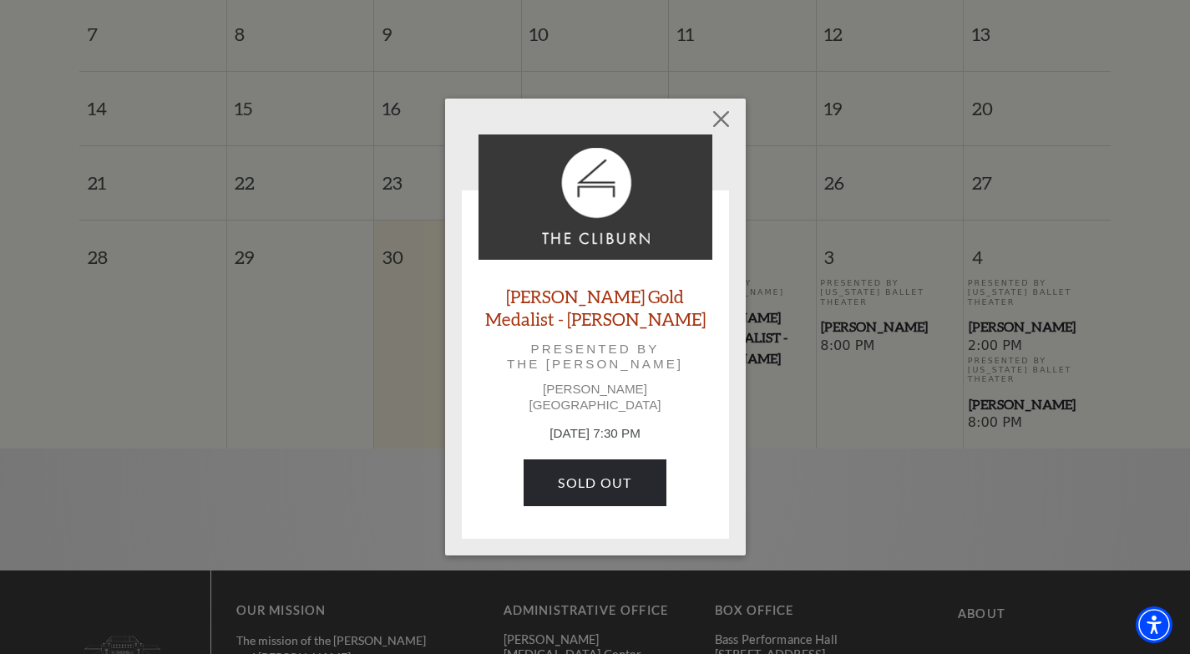
click at [573, 315] on link "[PERSON_NAME] Gold Medalist - [PERSON_NAME]" at bounding box center [596, 307] width 234 height 45
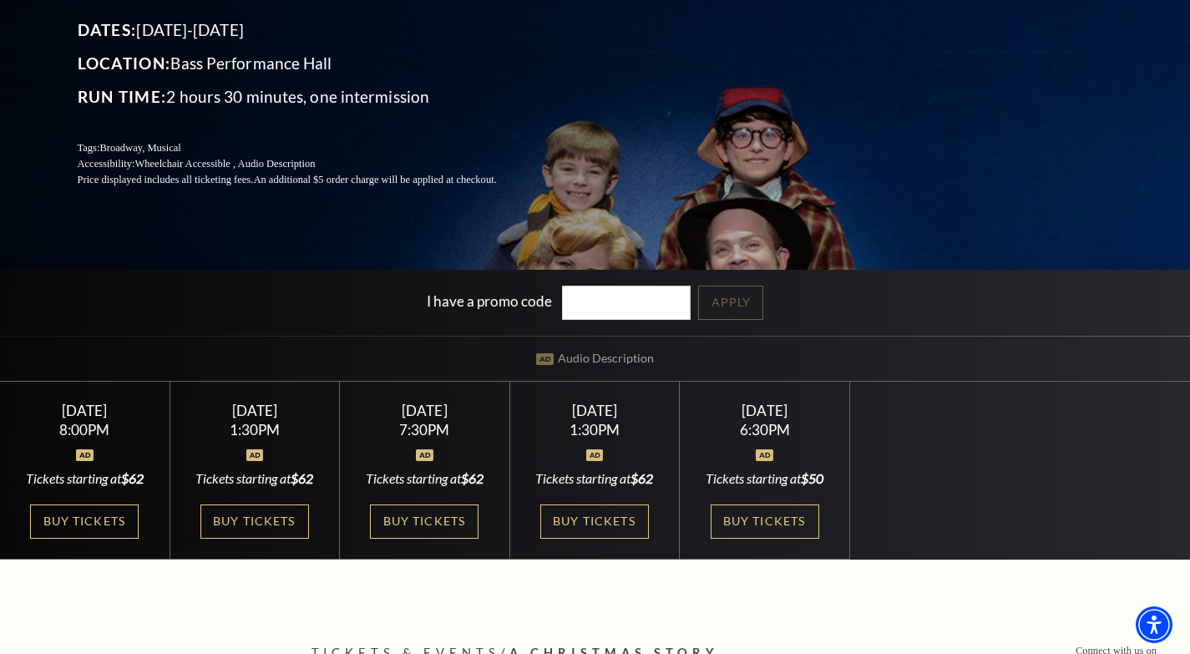
scroll to position [251, 0]
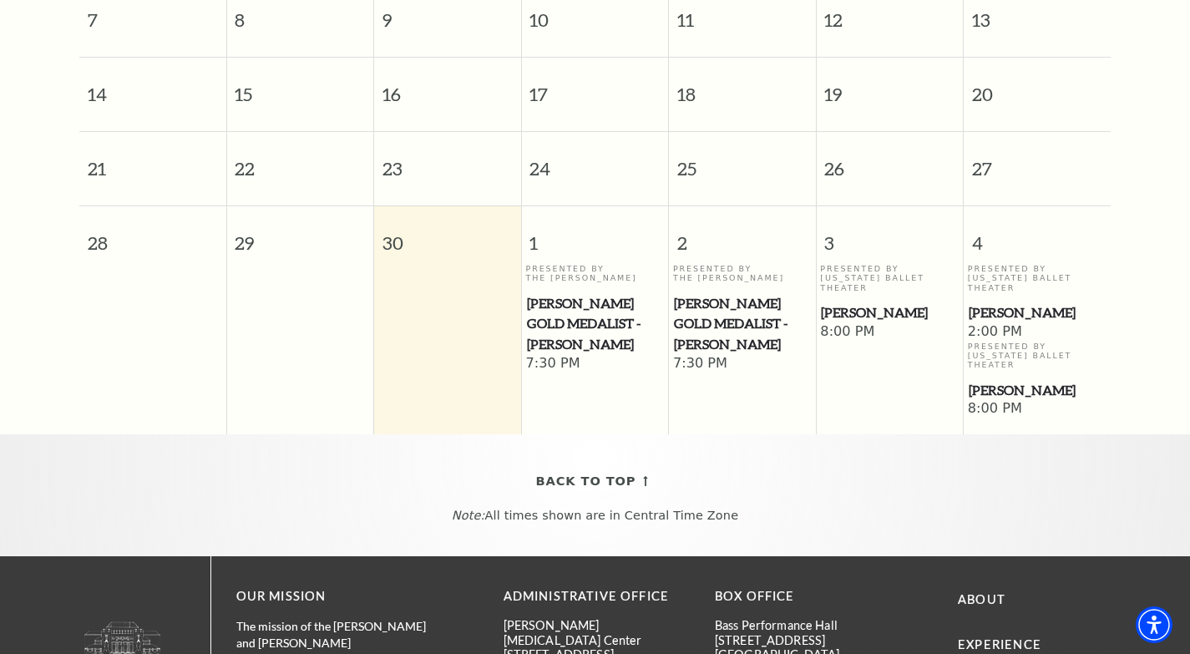
scroll to position [482, 0]
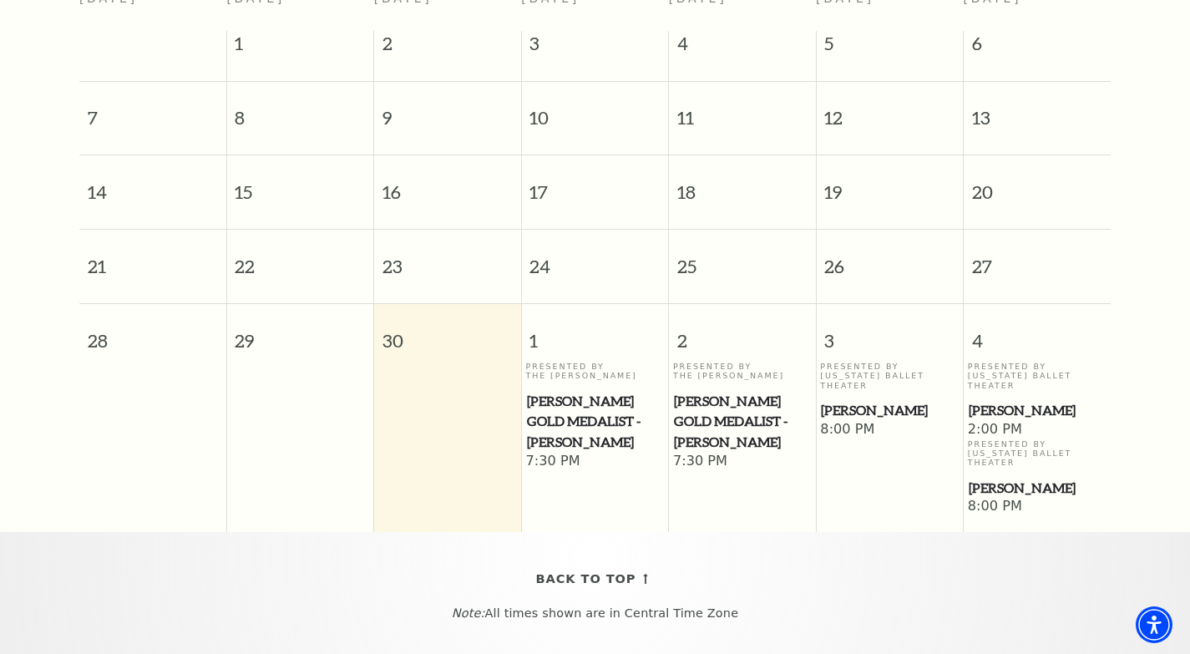
click at [704, 402] on span "[PERSON_NAME] Gold Medalist - [PERSON_NAME]" at bounding box center [742, 422] width 137 height 62
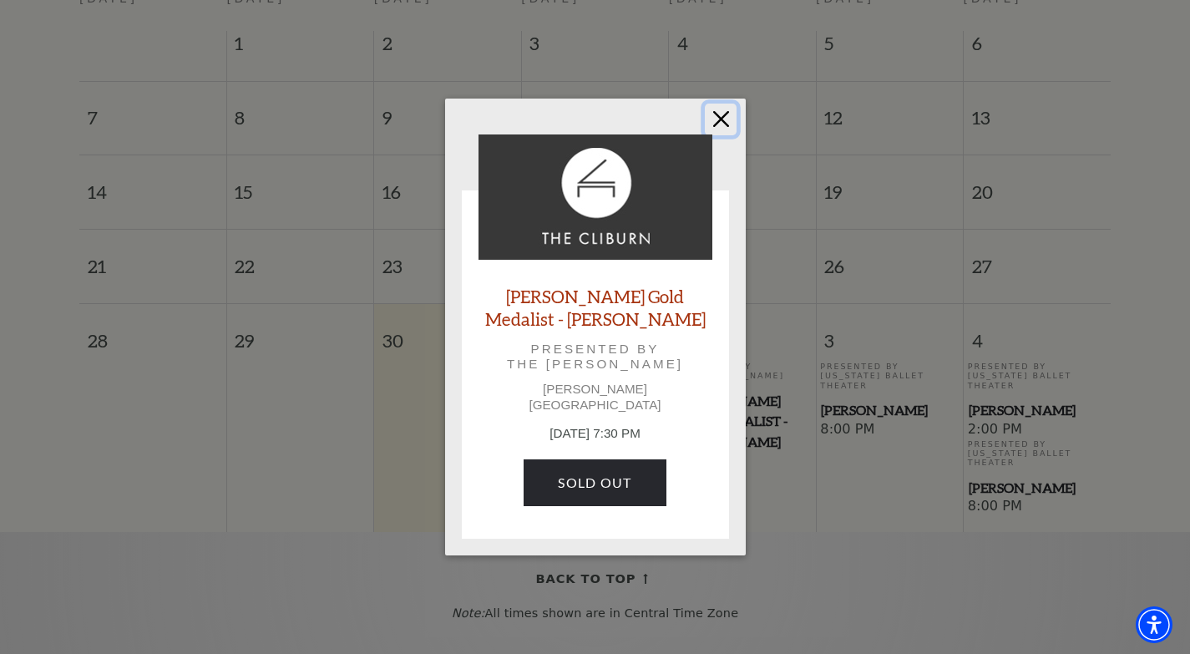
click at [713, 124] on button "Close" at bounding box center [721, 120] width 32 height 32
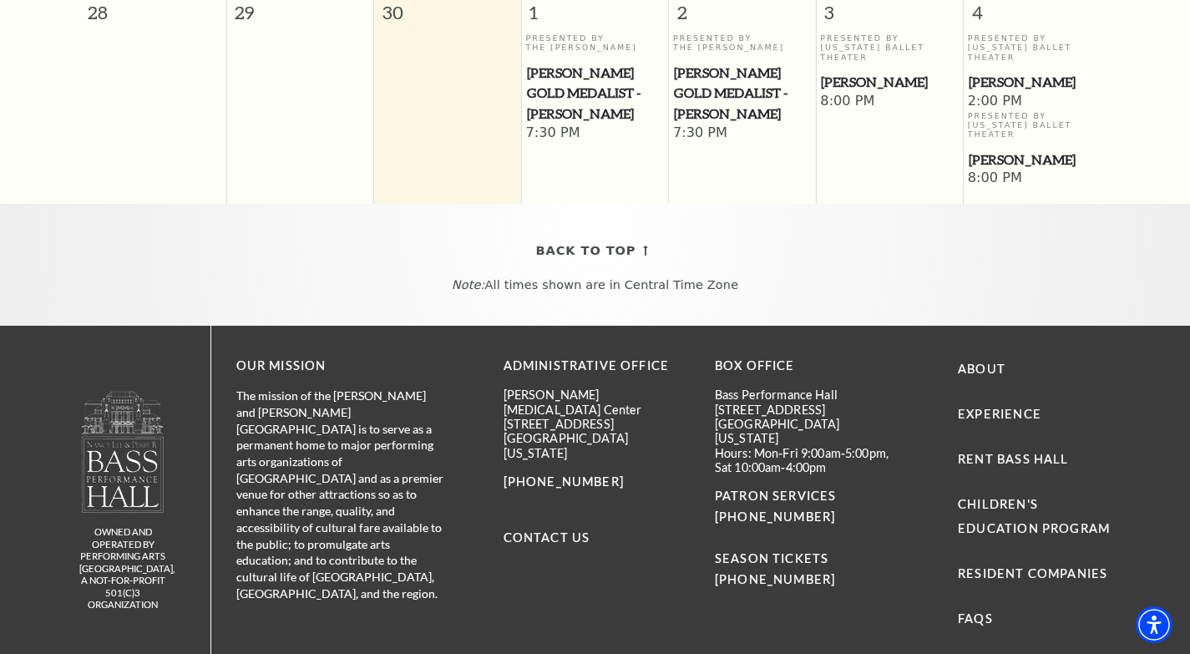
scroll to position [816, 0]
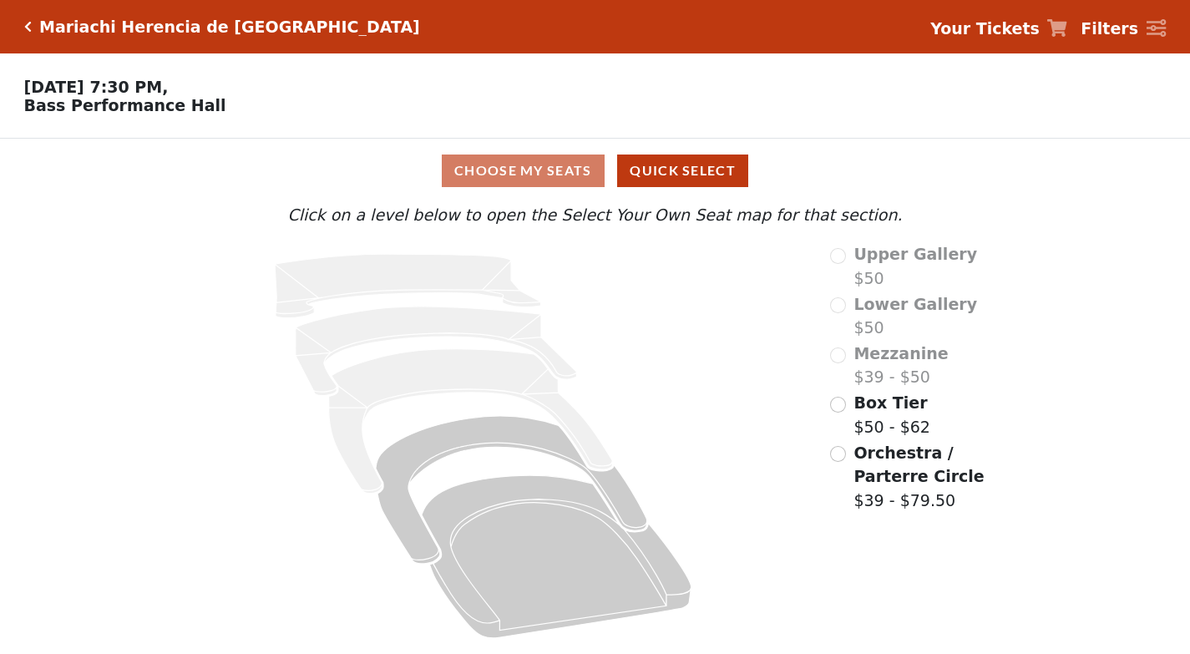
scroll to position [3, 0]
